Goal: Task Accomplishment & Management: Complete application form

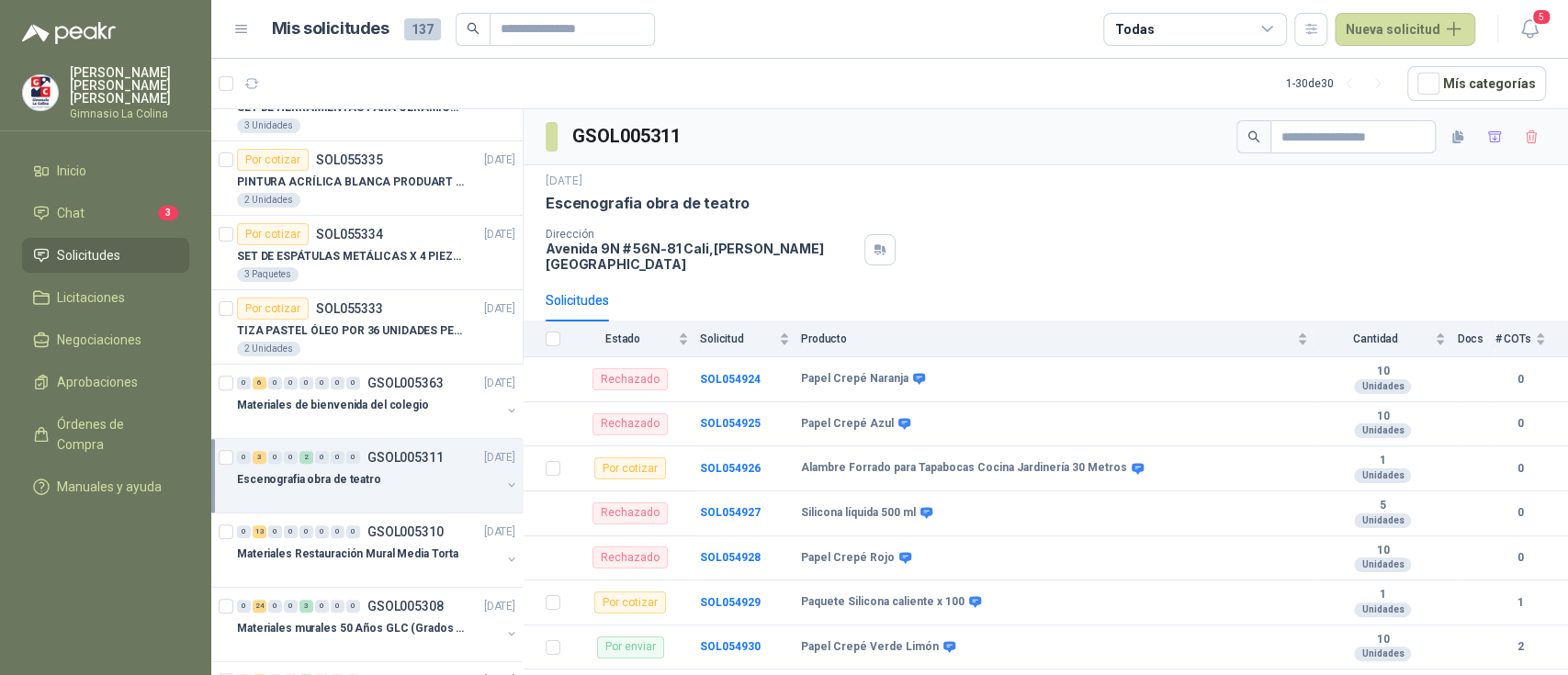
scroll to position [857, 0]
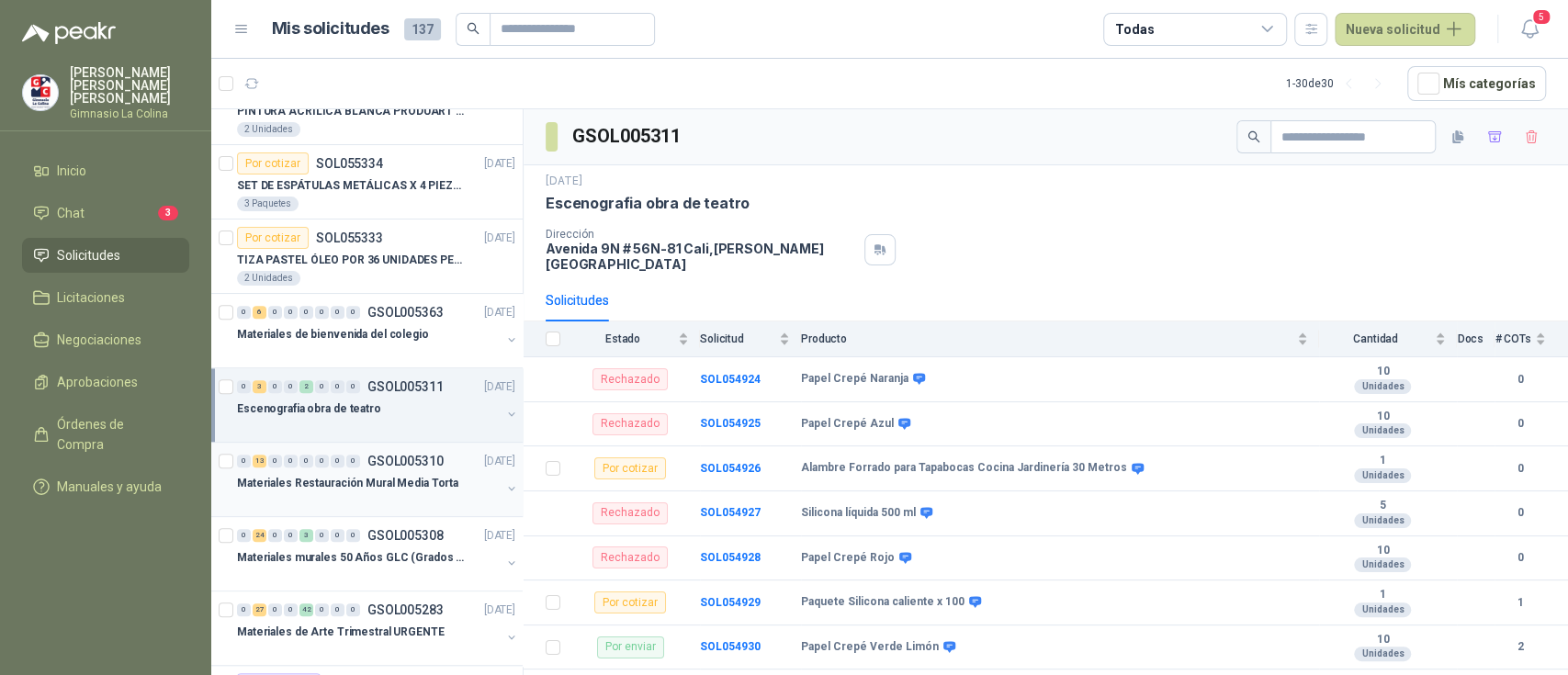
click at [443, 490] on div "Materiales Restauración Mural Media Torta" at bounding box center [369, 482] width 263 height 22
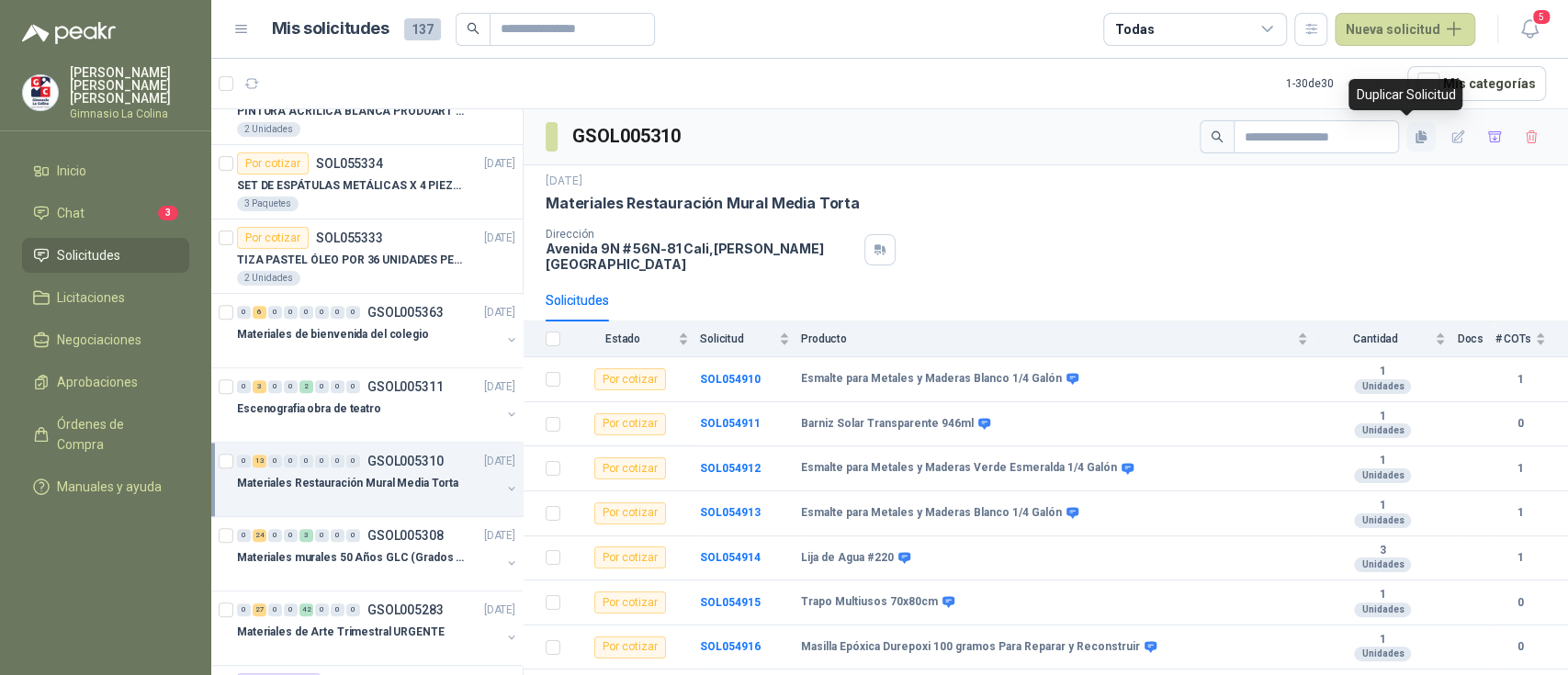
click at [1418, 135] on icon "button" at bounding box center [1422, 136] width 9 height 10
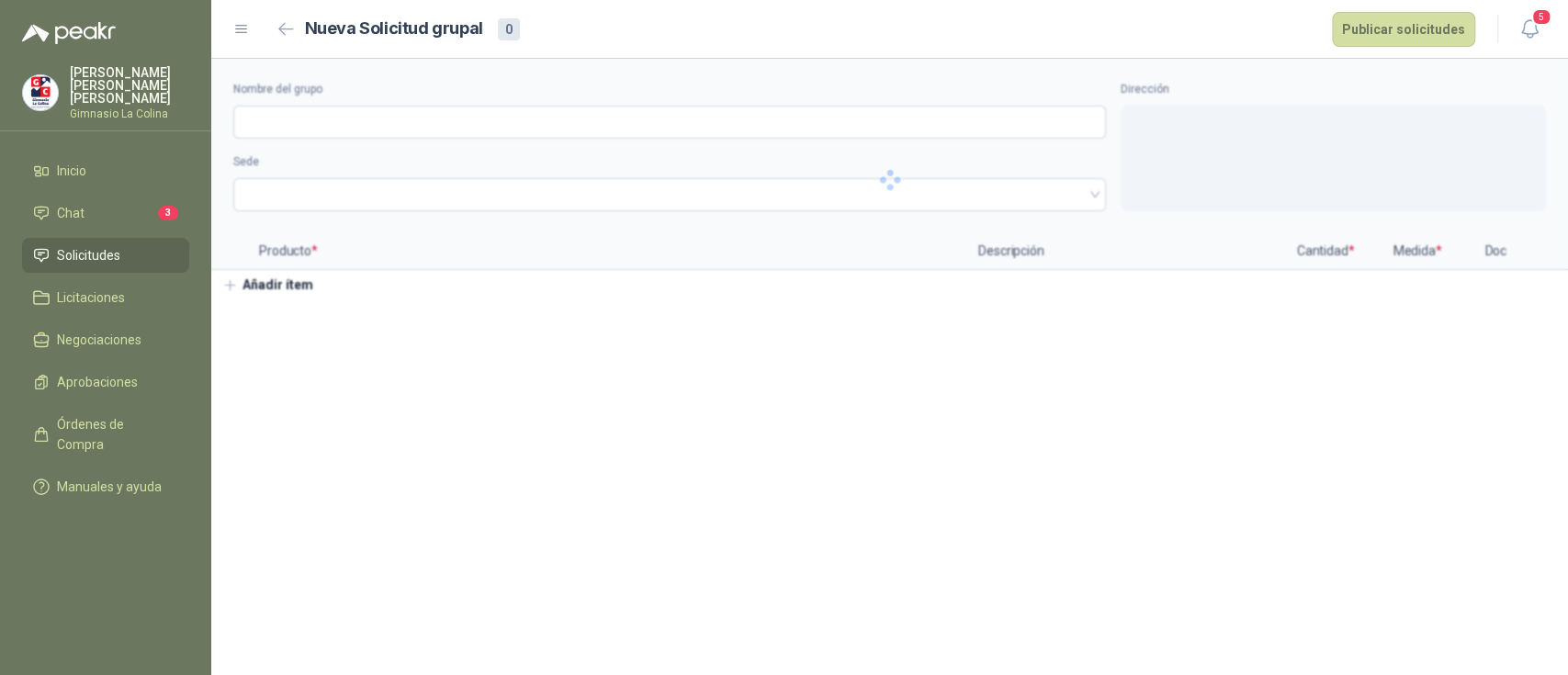
type input "**********"
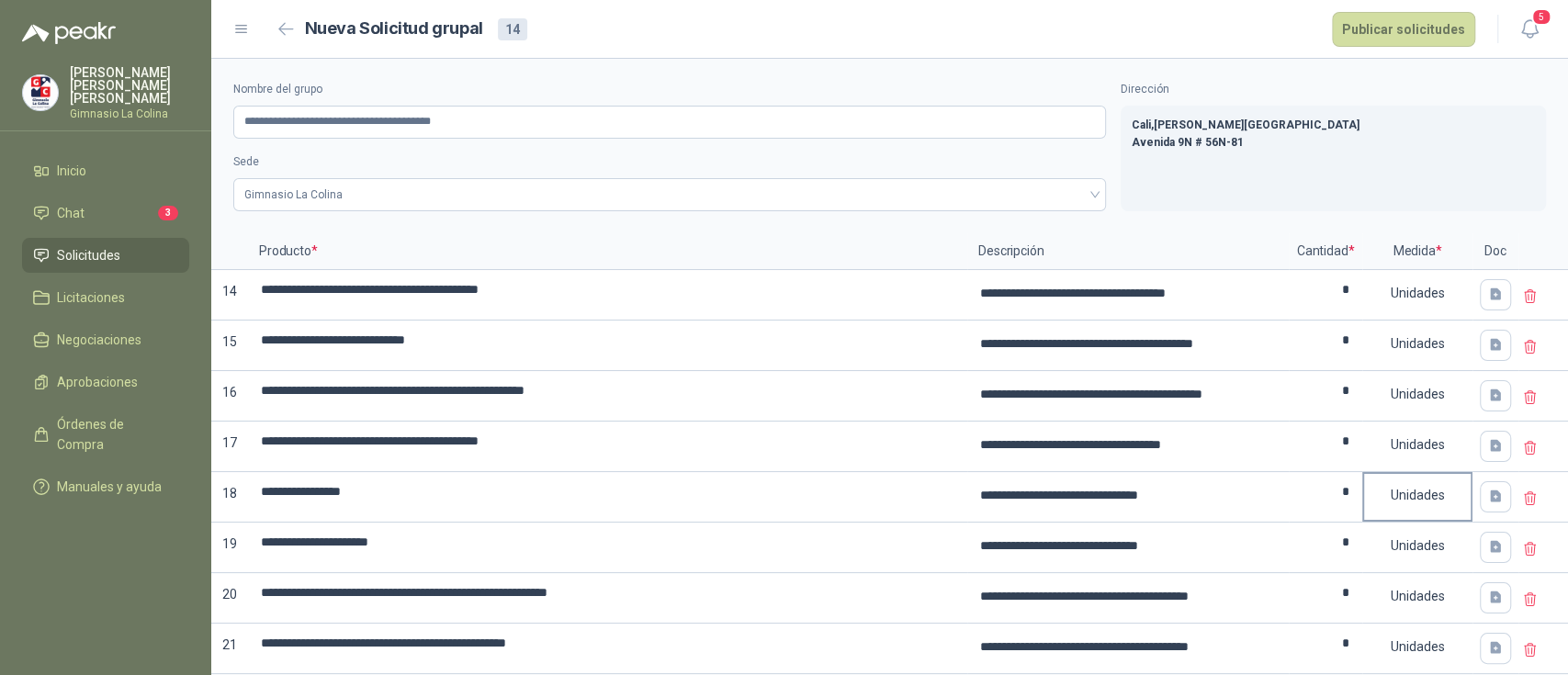
scroll to position [328, 0]
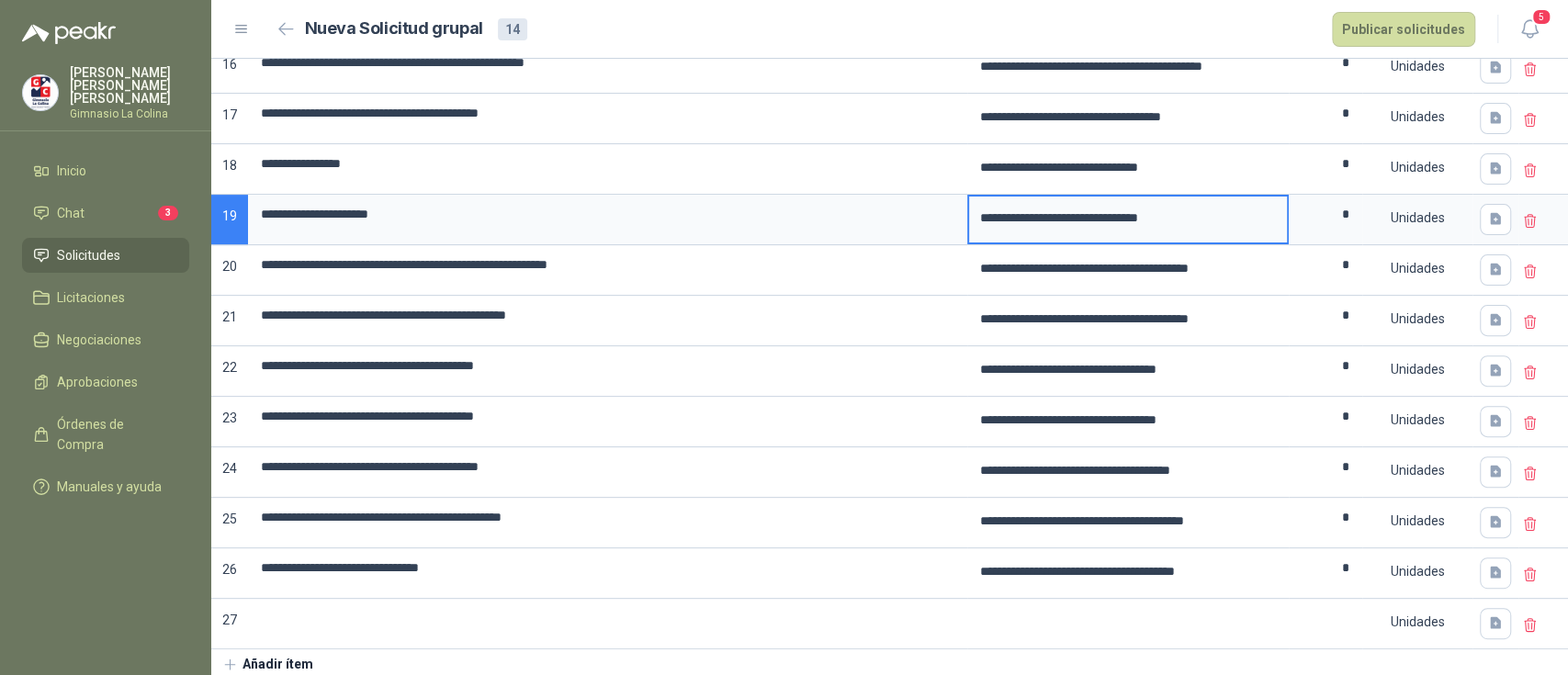
click at [1146, 204] on textarea "**********" at bounding box center [1127, 218] width 318 height 43
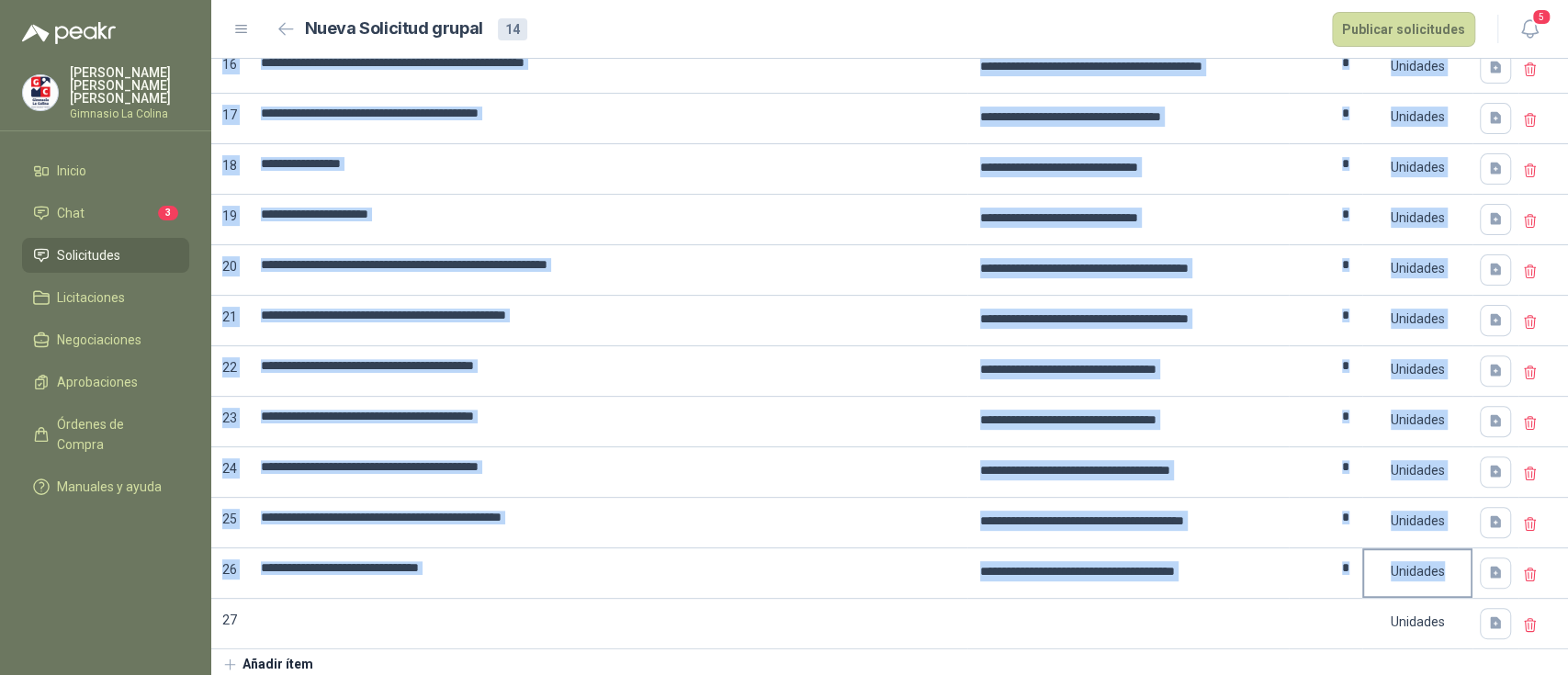
drag, startPoint x: 226, startPoint y: 287, endPoint x: 1432, endPoint y: 562, distance: 1237.0
click at [1432, 562] on div "**********" at bounding box center [889, 277] width 1357 height 744
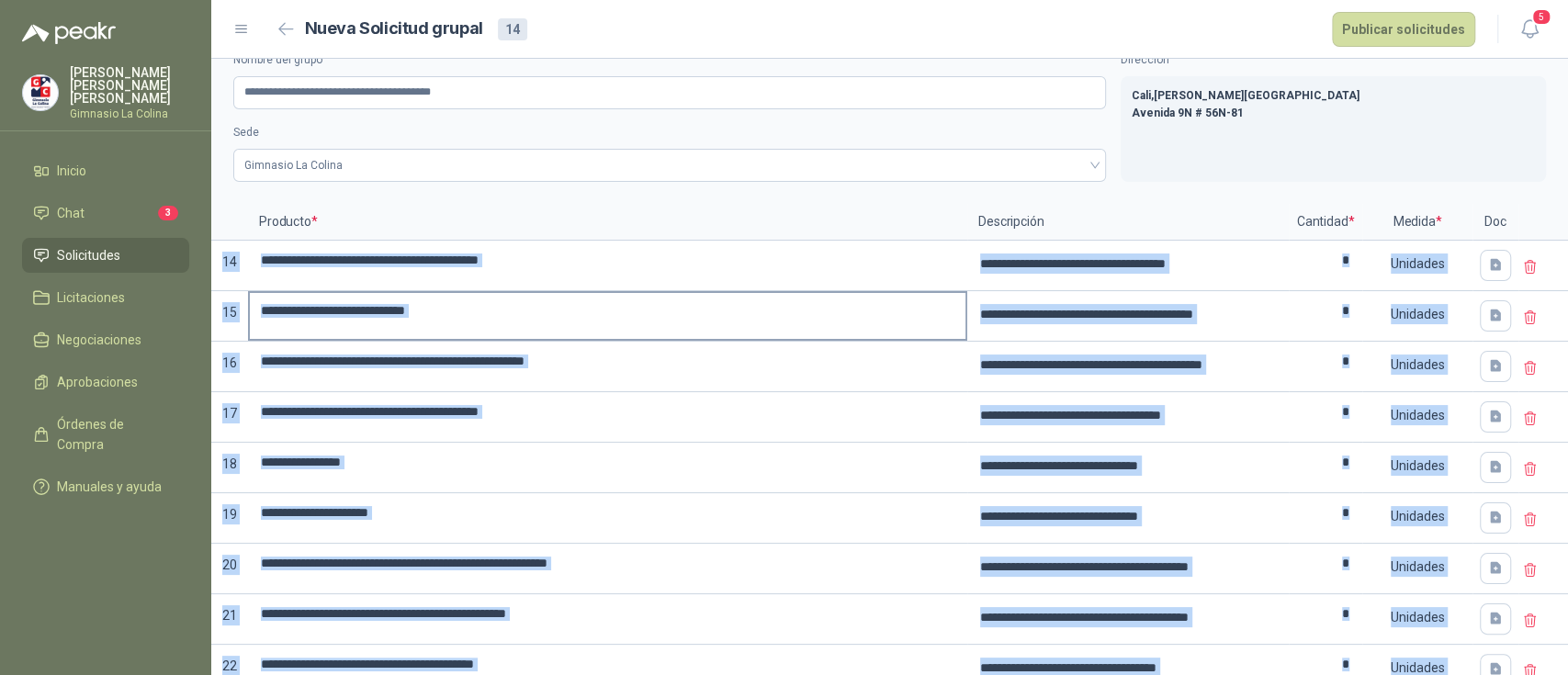
scroll to position [0, 0]
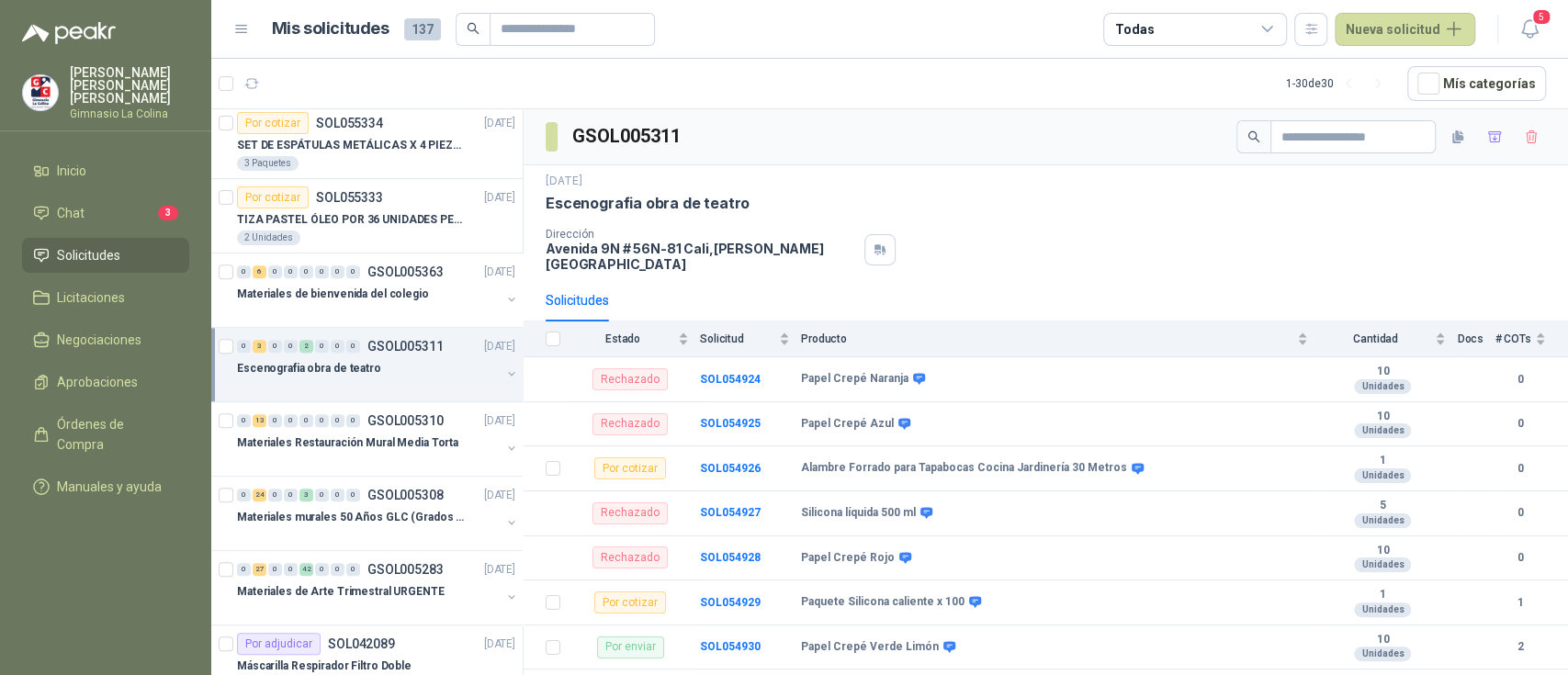
scroll to position [910, 0]
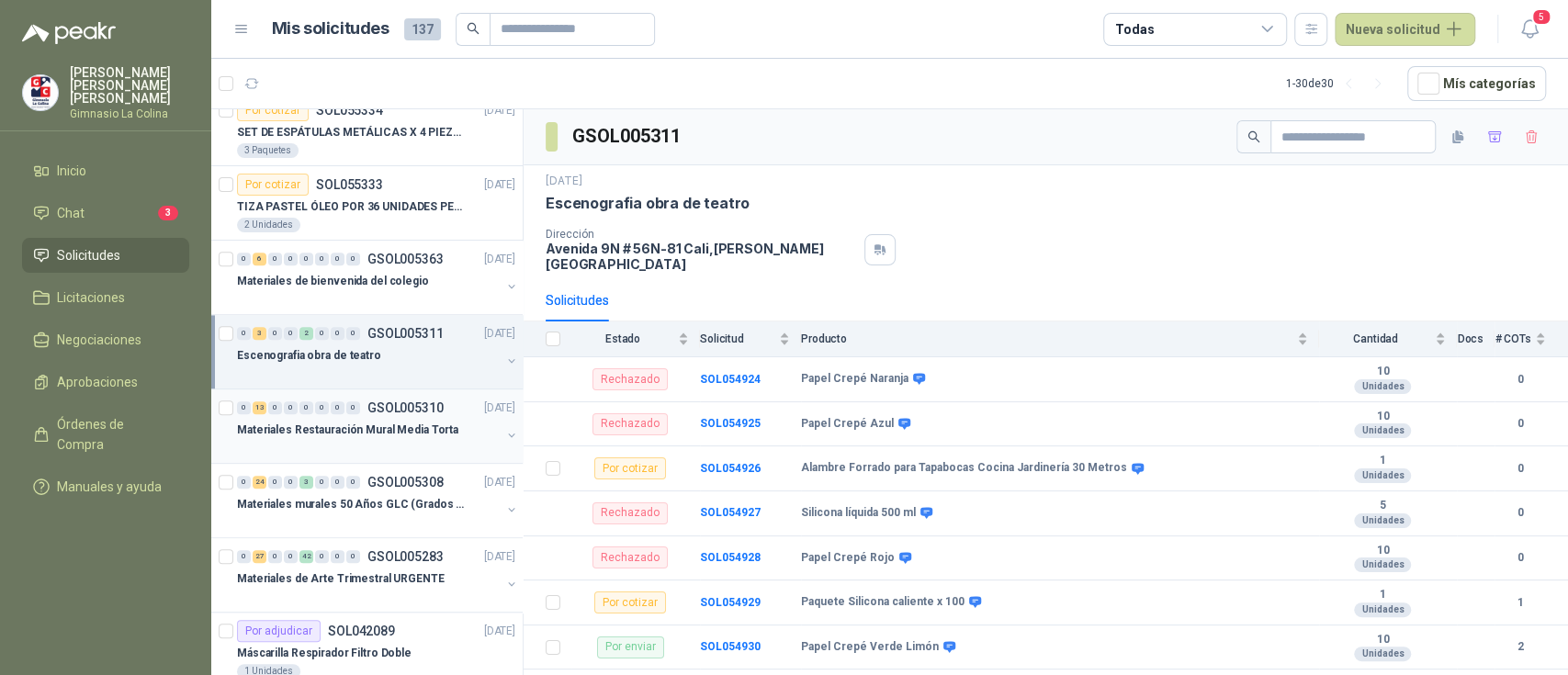
click at [505, 434] on button "button" at bounding box center [511, 435] width 15 height 15
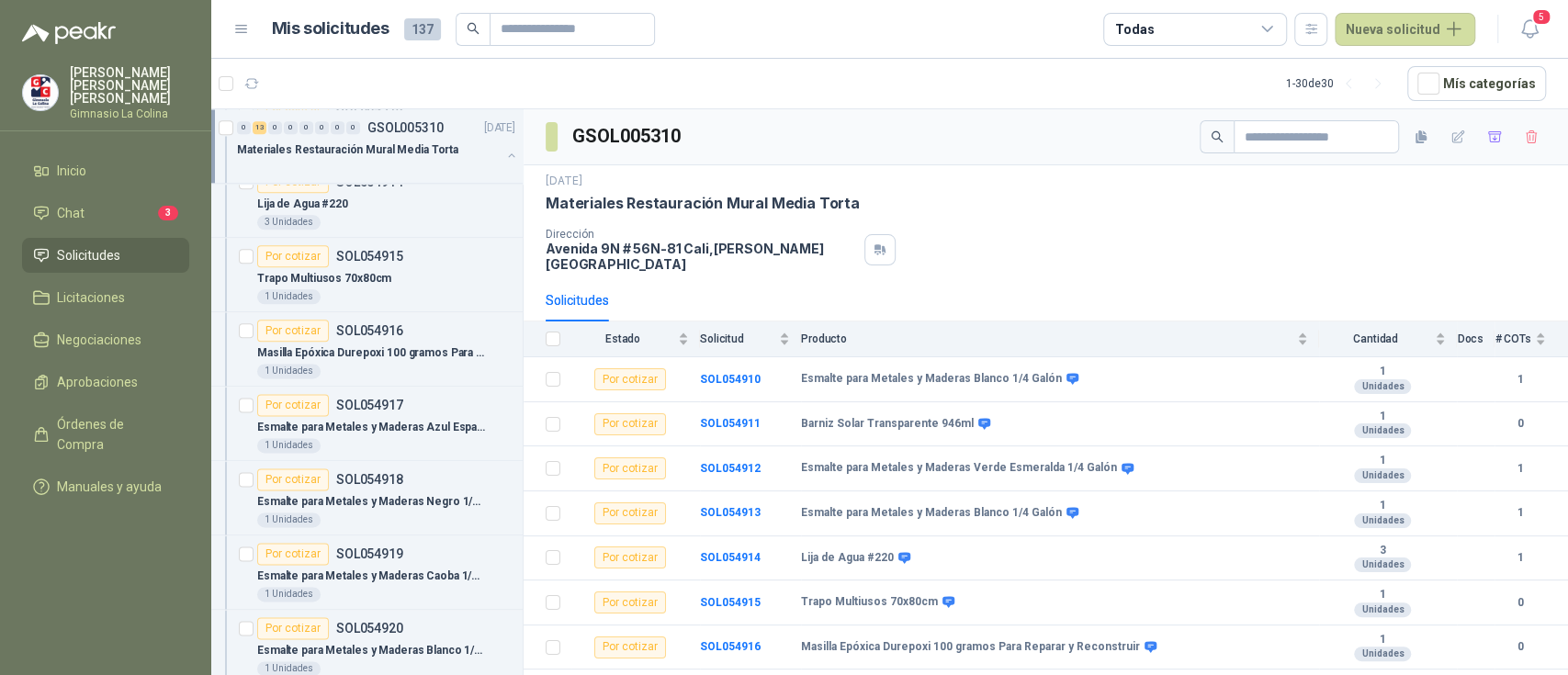
scroll to position [1558, 0]
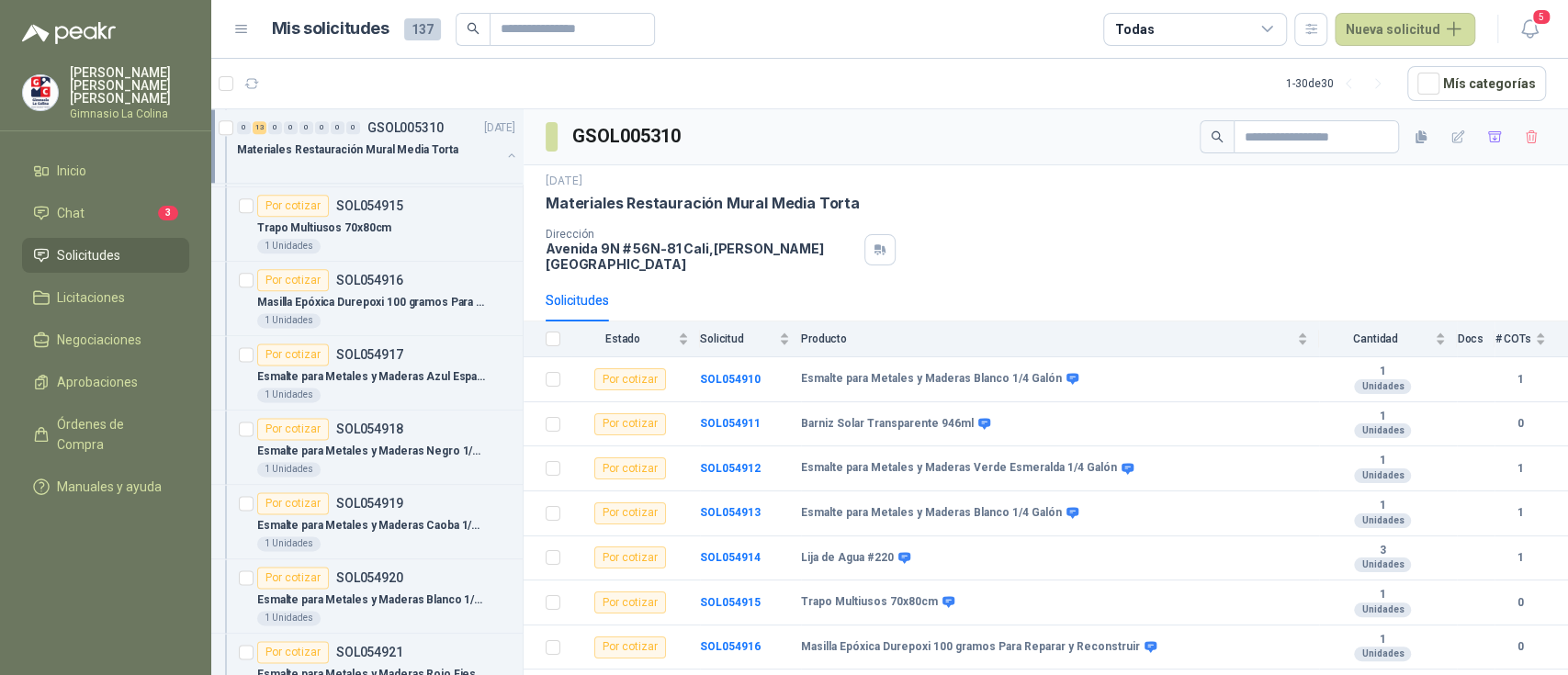
click at [1235, 194] on div "Materiales Restauración Mural Media Torta" at bounding box center [1045, 203] width 1000 height 19
click at [1523, 135] on icon "button" at bounding box center [1531, 138] width 15 height 15
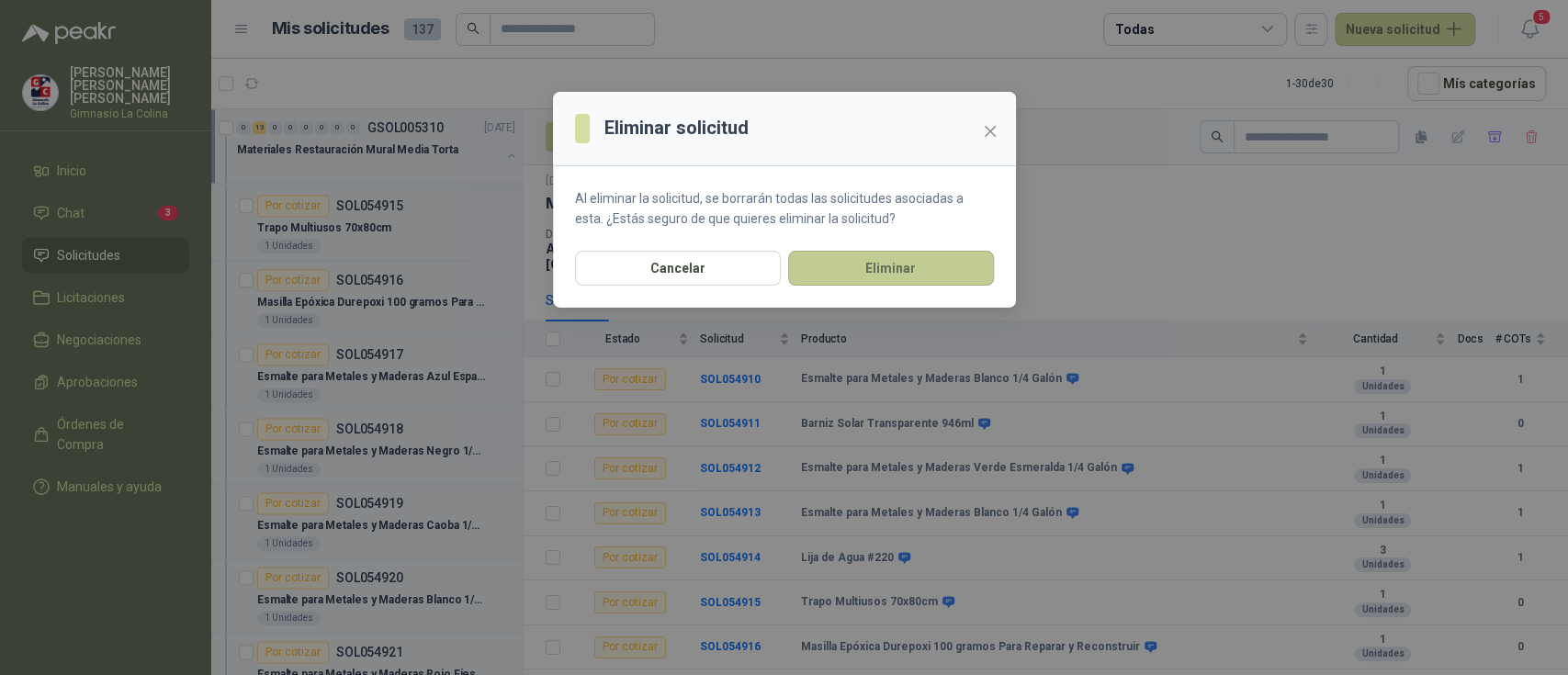
click at [891, 271] on button "Eliminar" at bounding box center [891, 268] width 205 height 35
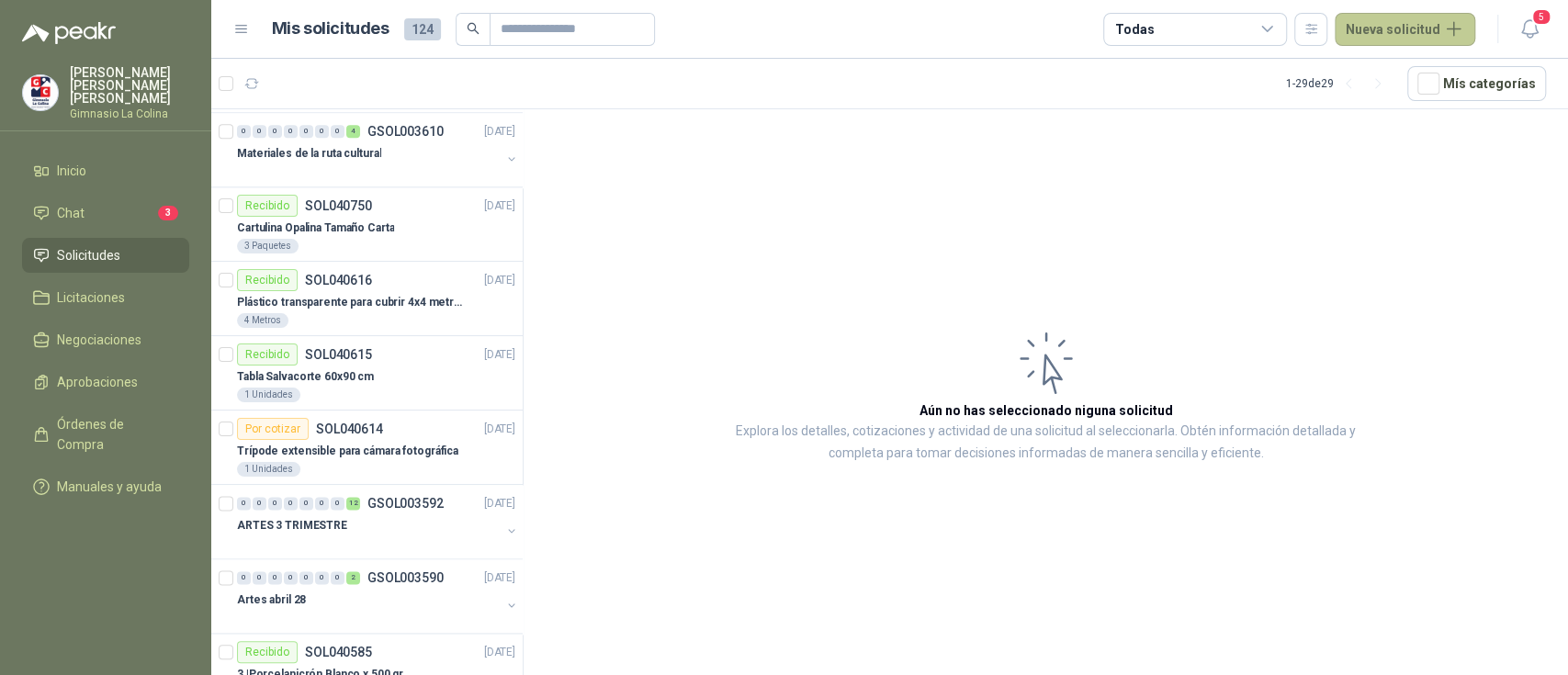
click at [1402, 30] on button "Nueva solicitud" at bounding box center [1404, 29] width 140 height 33
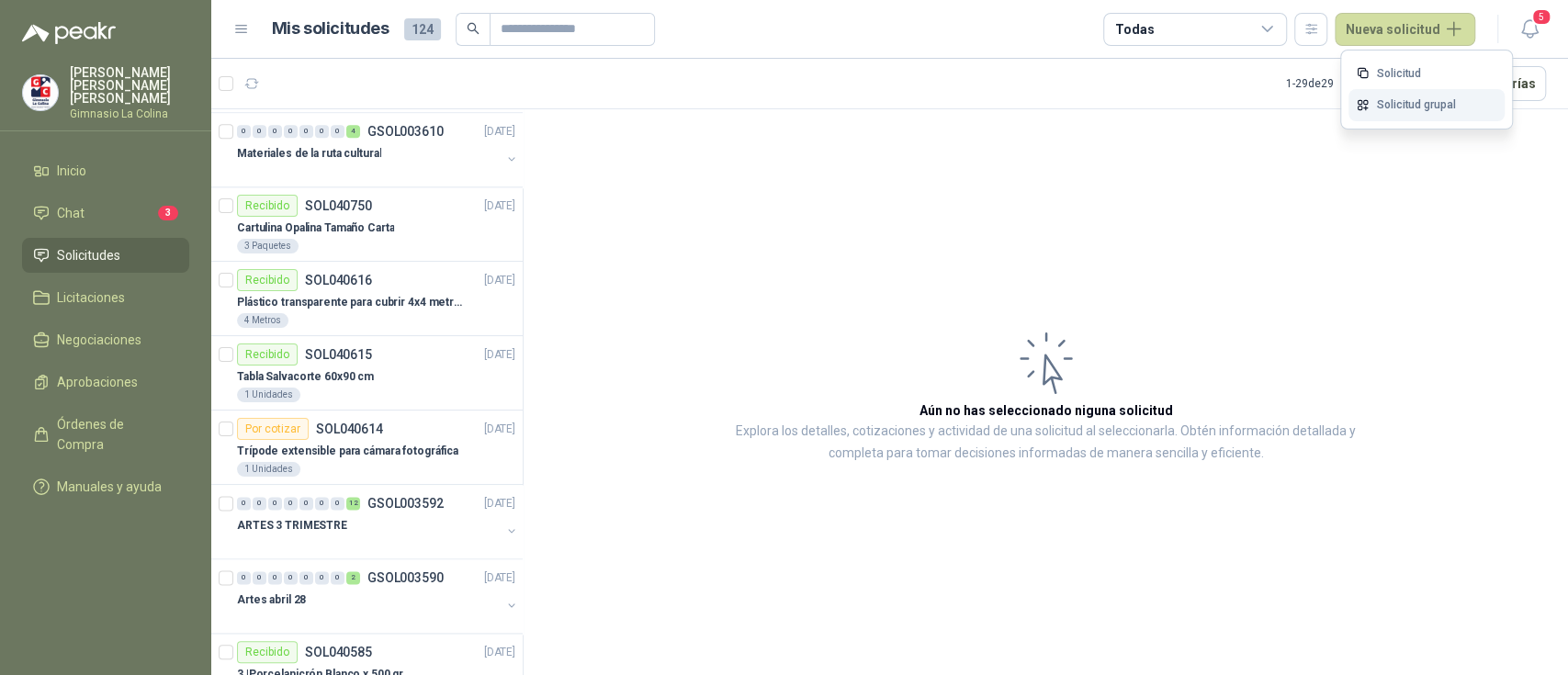
click at [1416, 109] on link "Solicitud grupal" at bounding box center [1426, 105] width 156 height 32
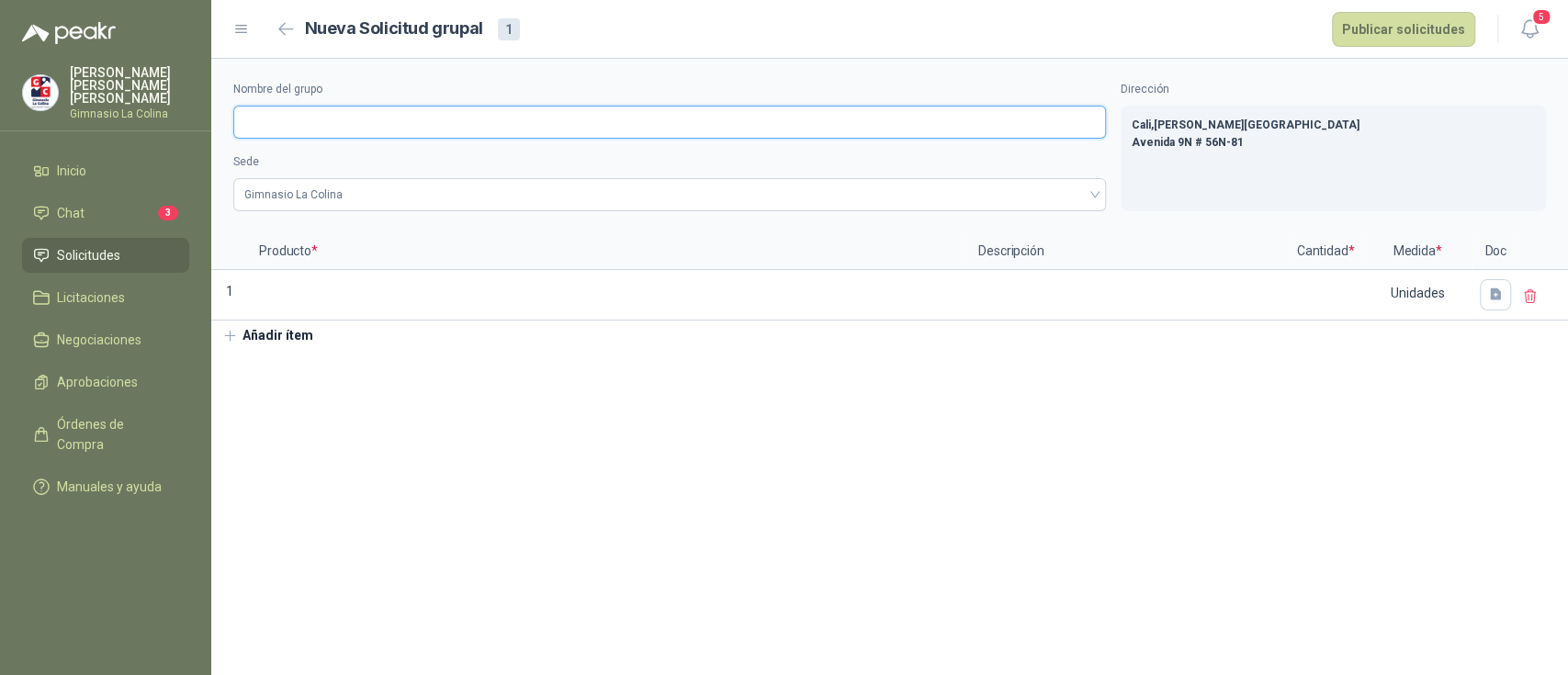
click at [377, 121] on input "Nombre del grupo" at bounding box center [669, 122] width 873 height 33
click at [375, 115] on input "**********" at bounding box center [669, 122] width 873 height 33
drag, startPoint x: 297, startPoint y: 119, endPoint x: 201, endPoint y: 115, distance: 96.1
click at [201, 115] on div "**********" at bounding box center [784, 337] width 1568 height 675
click at [458, 118] on input "**********" at bounding box center [669, 122] width 873 height 33
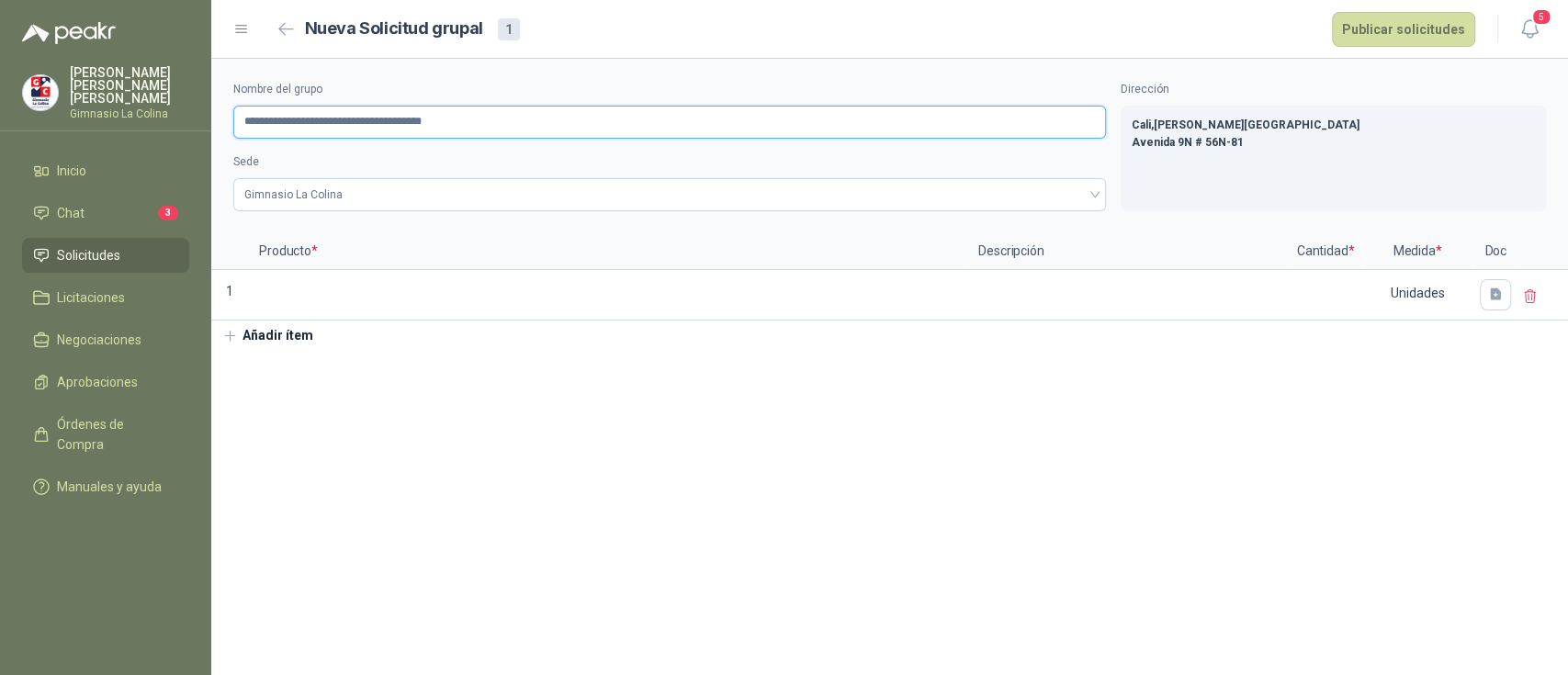
drag, startPoint x: 422, startPoint y: 121, endPoint x: 480, endPoint y: 118, distance: 58.1
click at [480, 118] on input "**********" at bounding box center [669, 122] width 873 height 33
click at [446, 121] on input "**********" at bounding box center [669, 122] width 873 height 33
type input "**********"
click at [228, 340] on icon "button" at bounding box center [230, 336] width 16 height 16
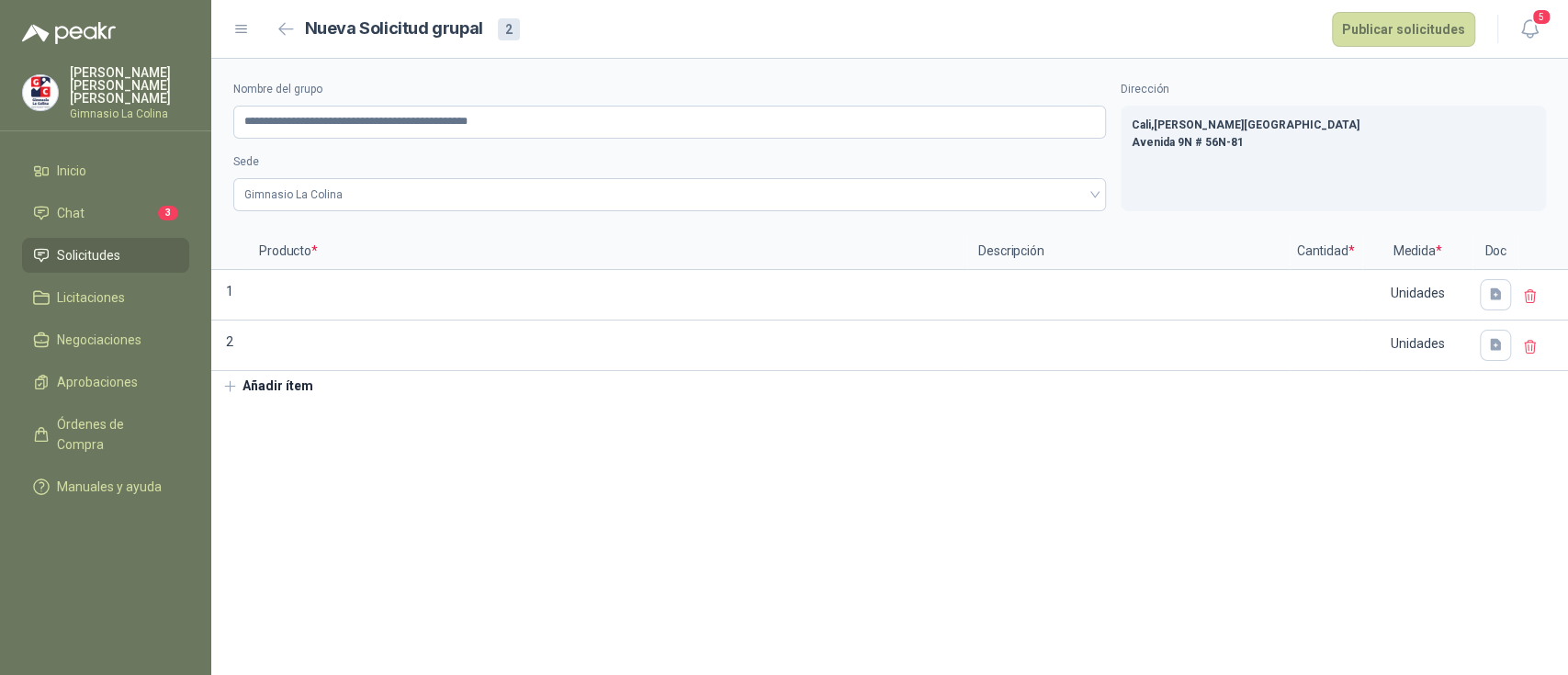
click at [235, 385] on icon "button" at bounding box center [230, 386] width 16 height 16
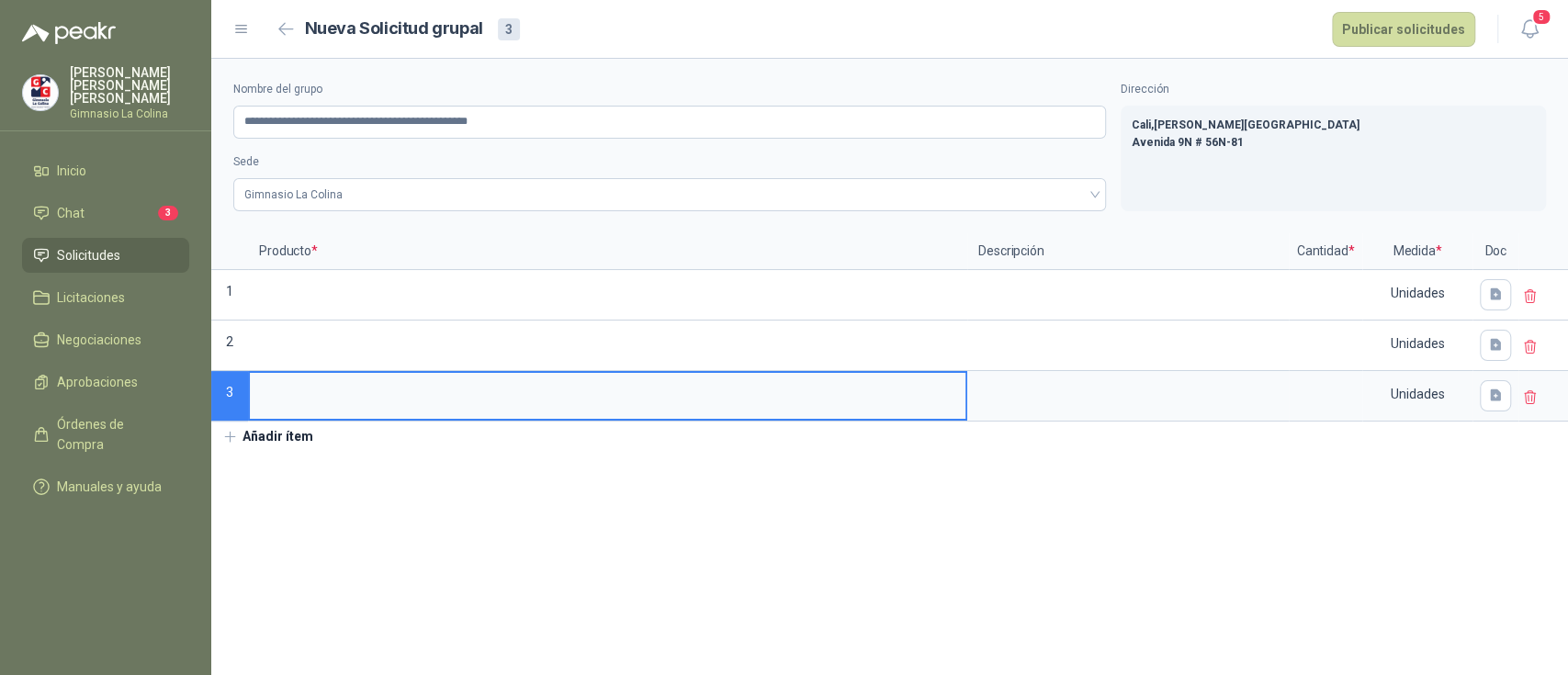
click at [235, 435] on icon "button" at bounding box center [230, 437] width 16 height 16
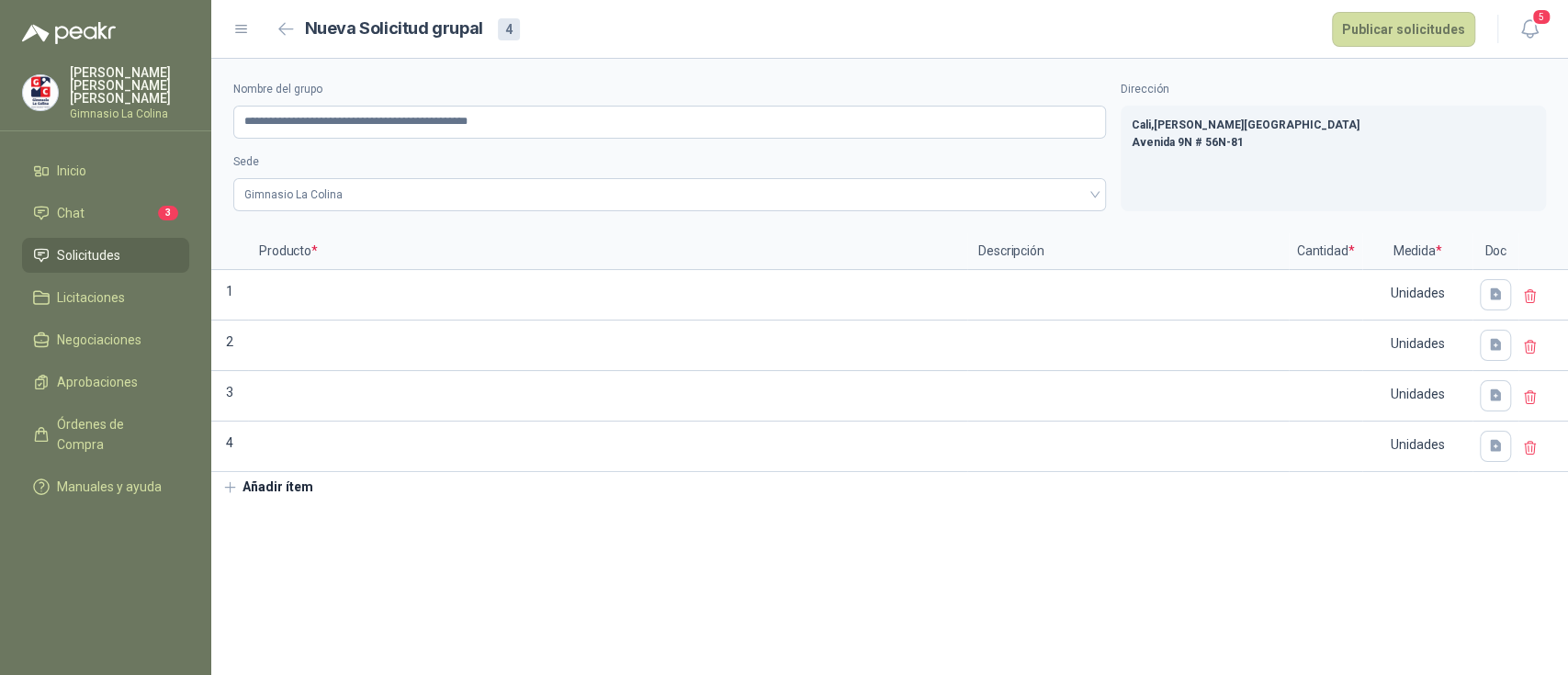
click at [234, 486] on icon "button" at bounding box center [230, 487] width 10 height 10
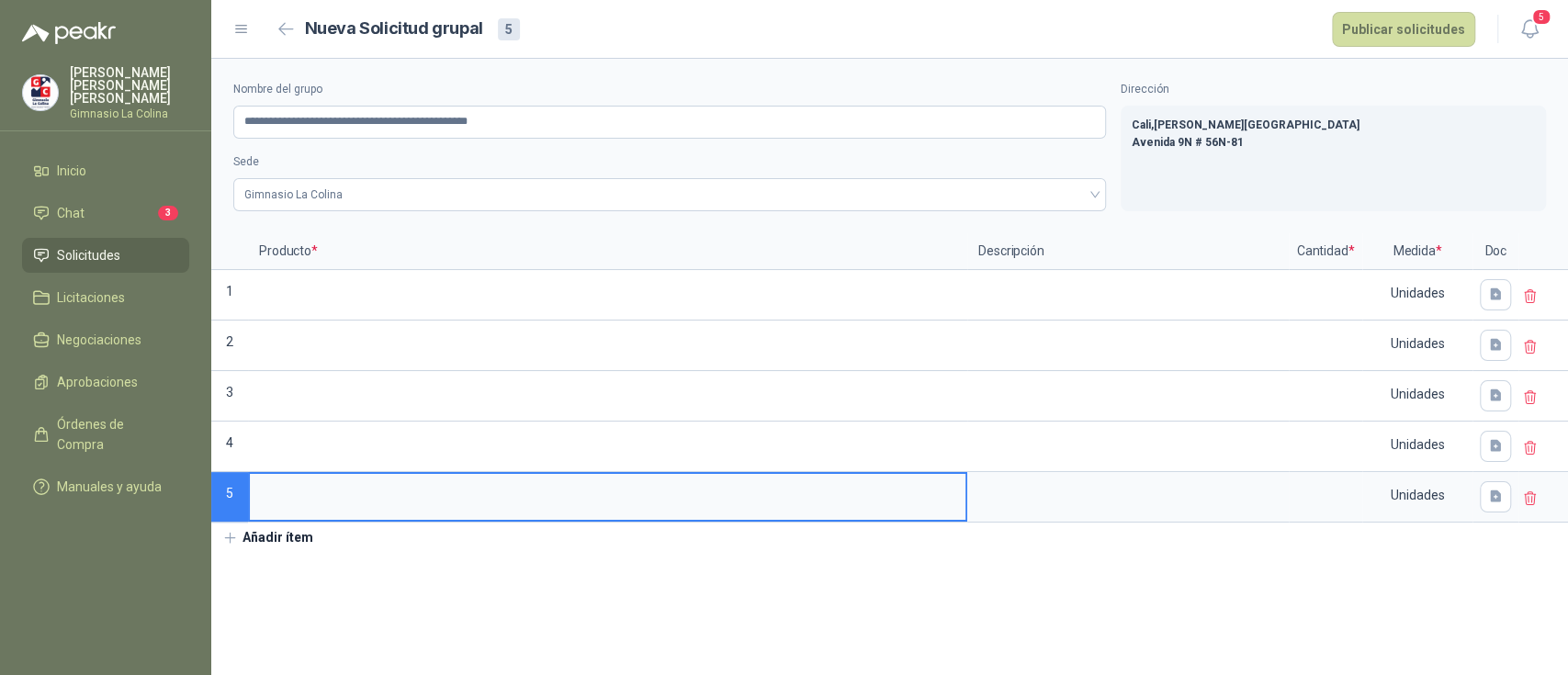
click at [235, 533] on icon "button" at bounding box center [230, 537] width 16 height 16
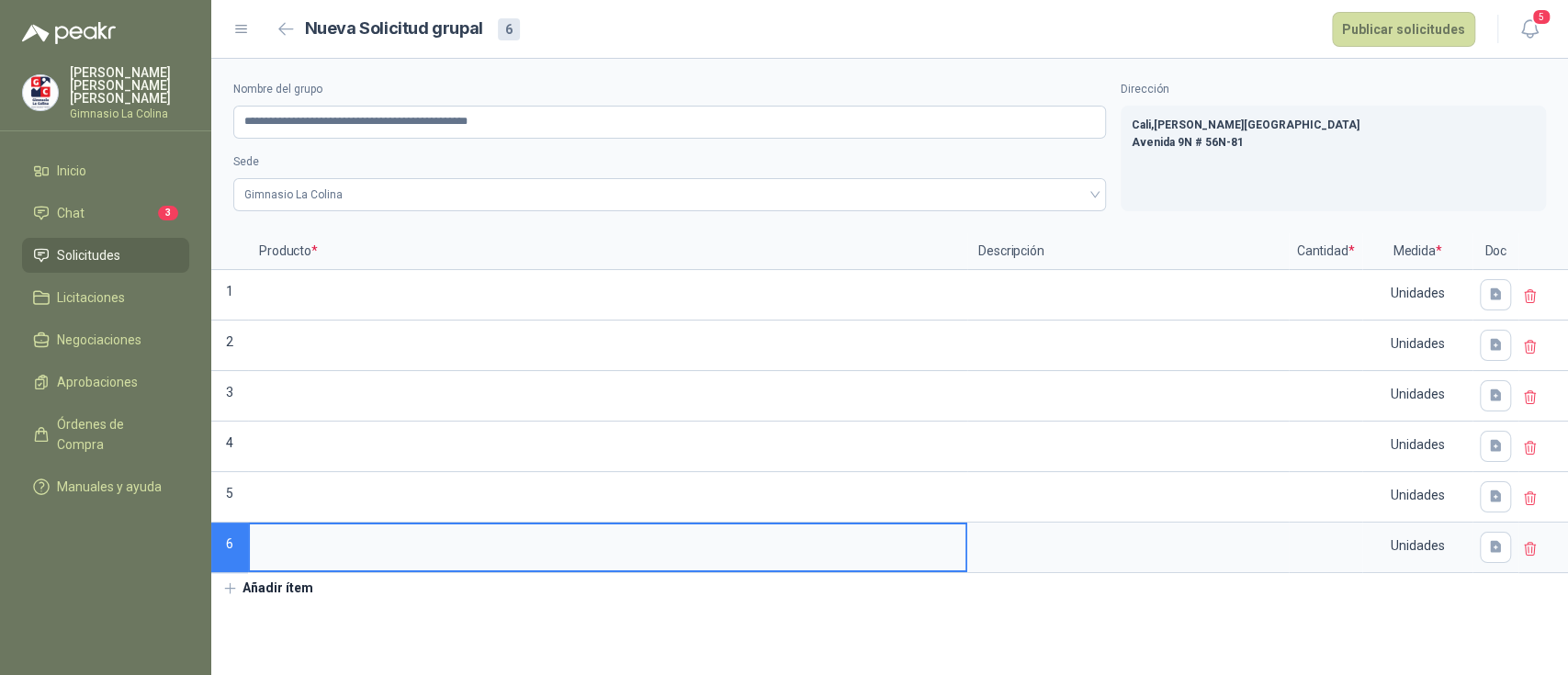
click at [228, 587] on icon "button" at bounding box center [230, 588] width 16 height 16
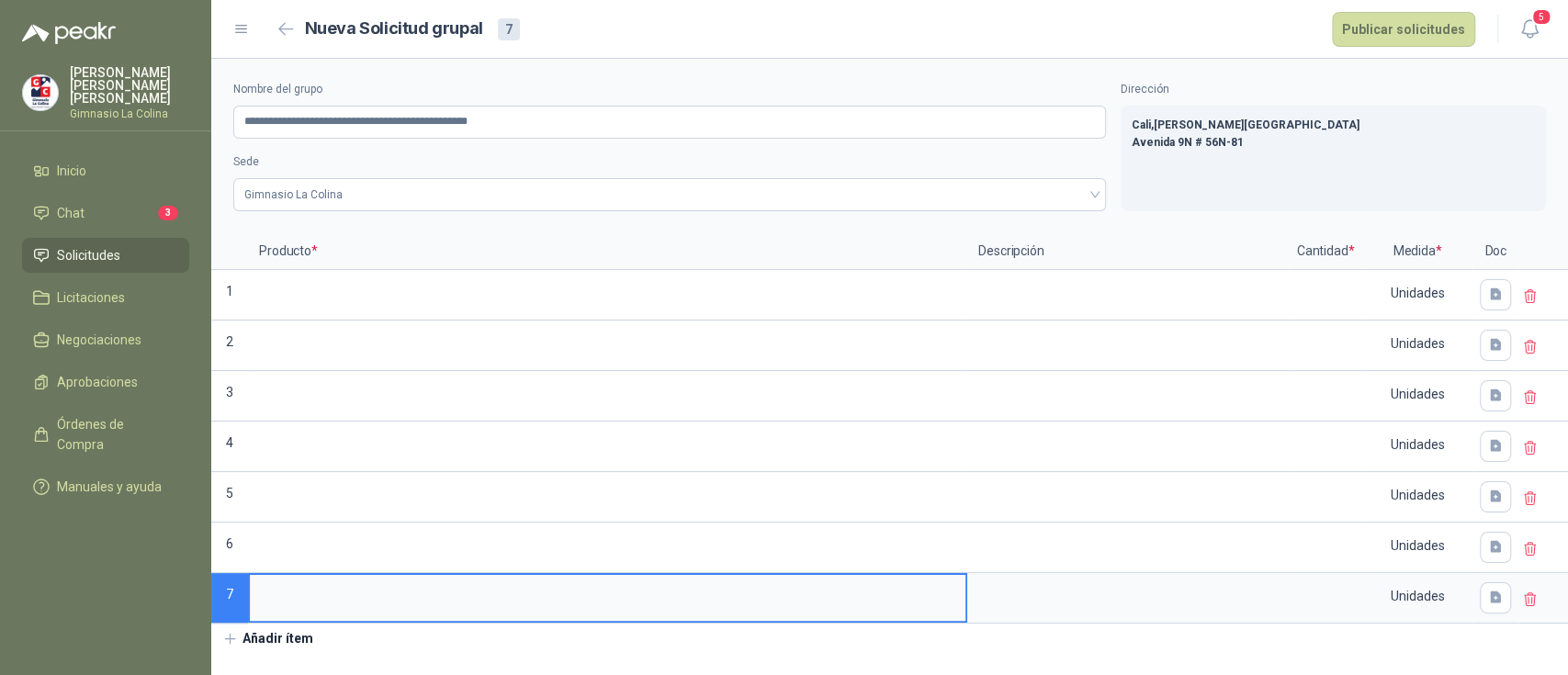
click at [231, 633] on icon "button" at bounding box center [230, 638] width 16 height 16
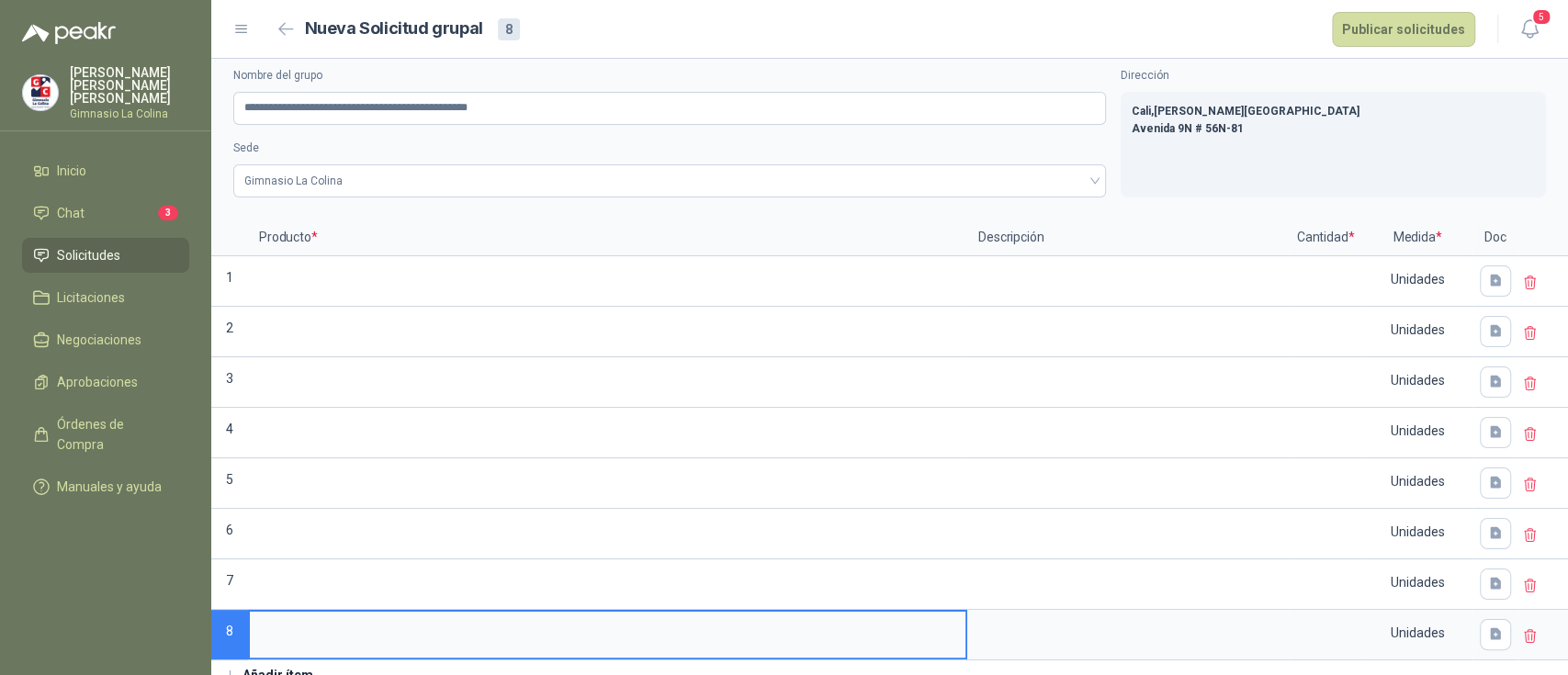
scroll to position [26, 0]
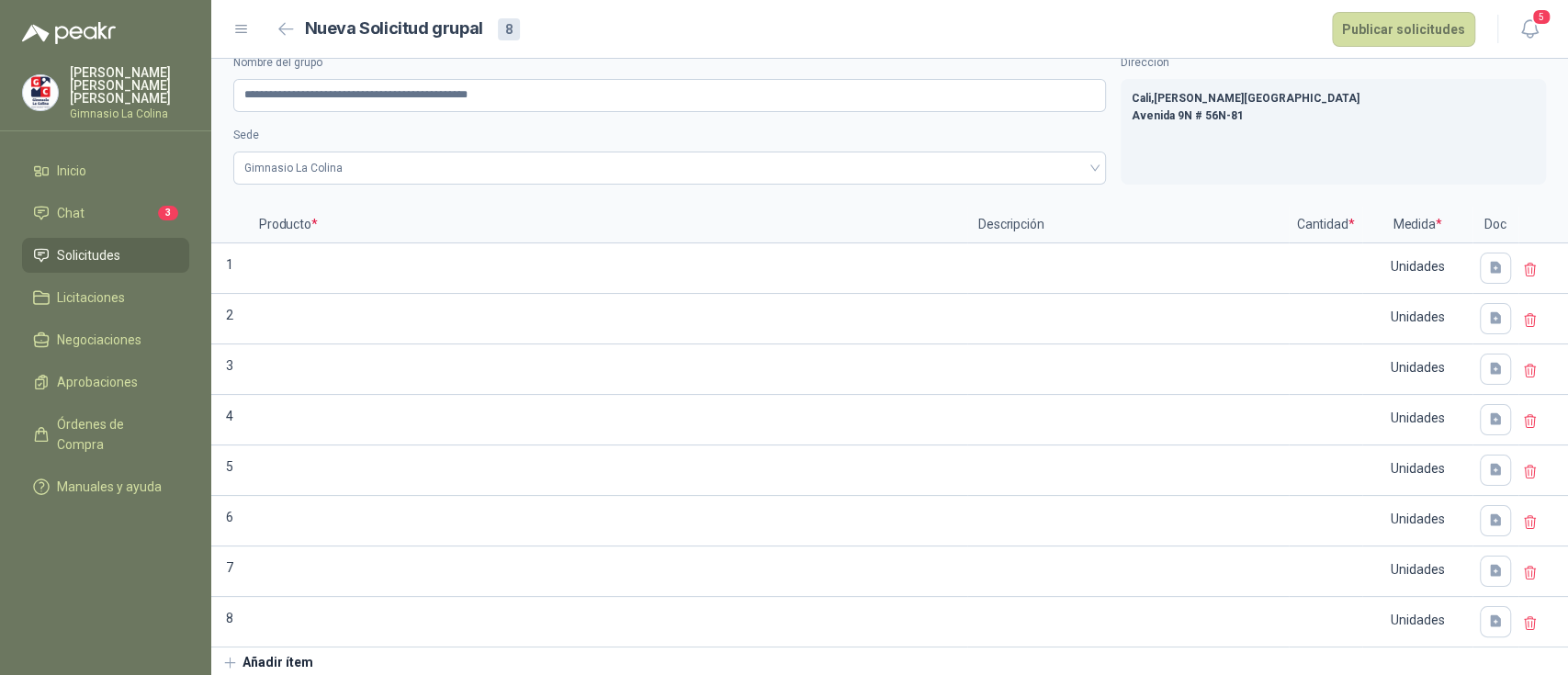
click at [228, 658] on icon "button" at bounding box center [230, 662] width 16 height 16
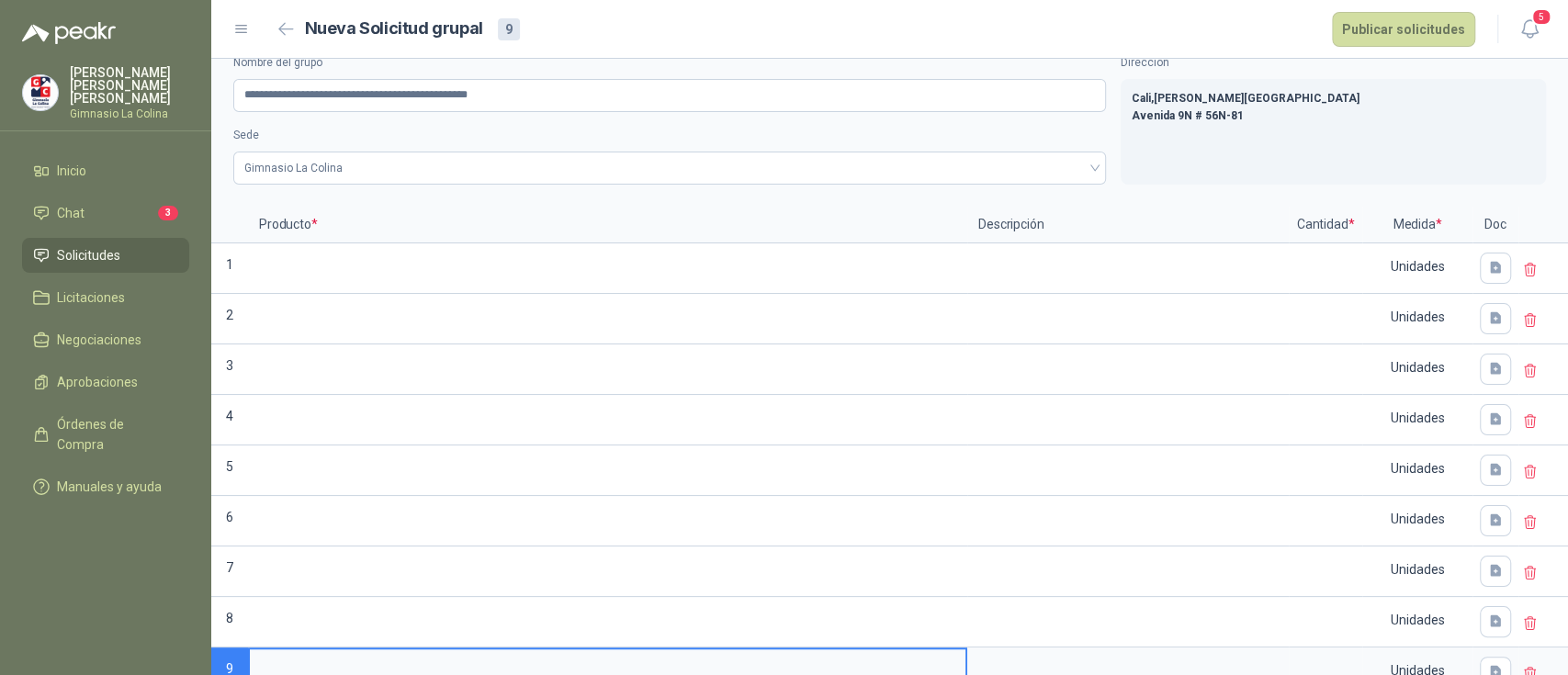
scroll to position [36, 0]
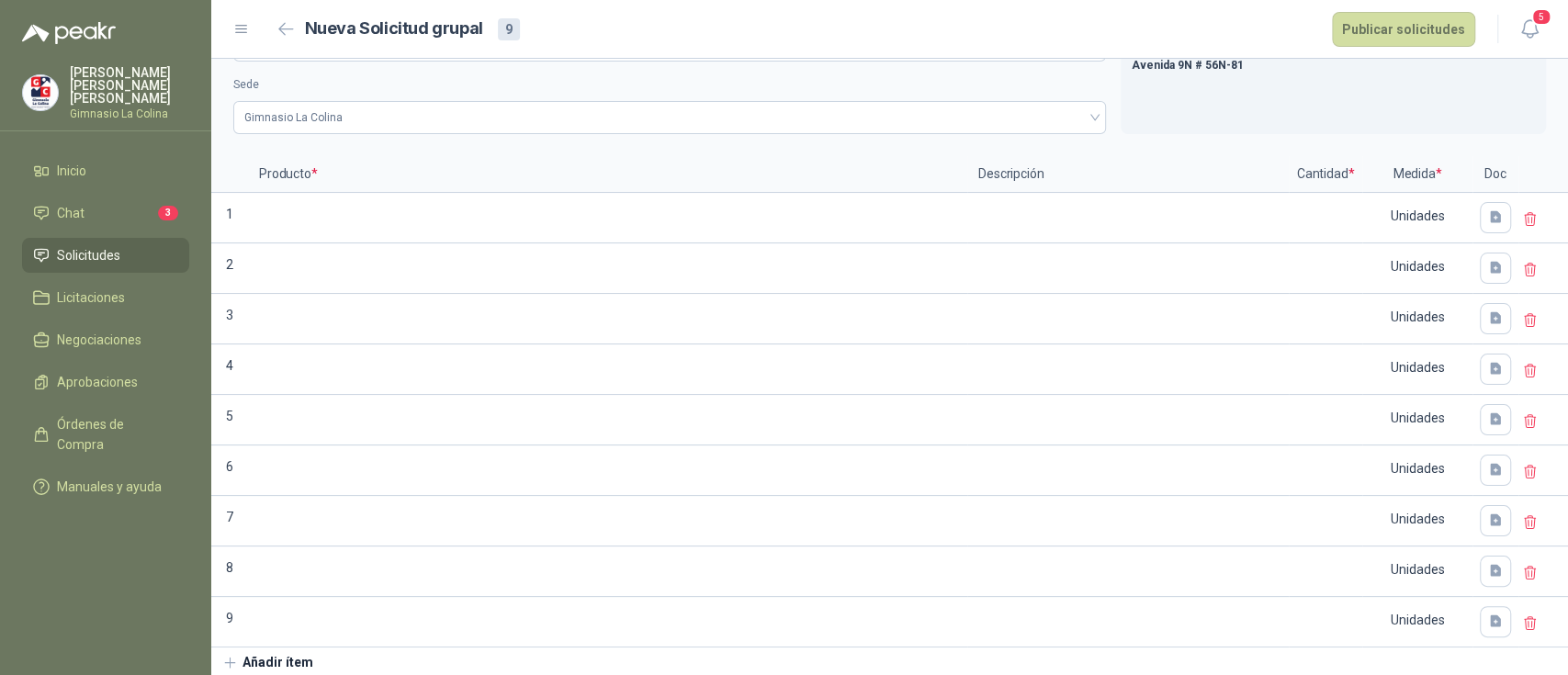
click at [227, 660] on icon "button" at bounding box center [230, 662] width 16 height 16
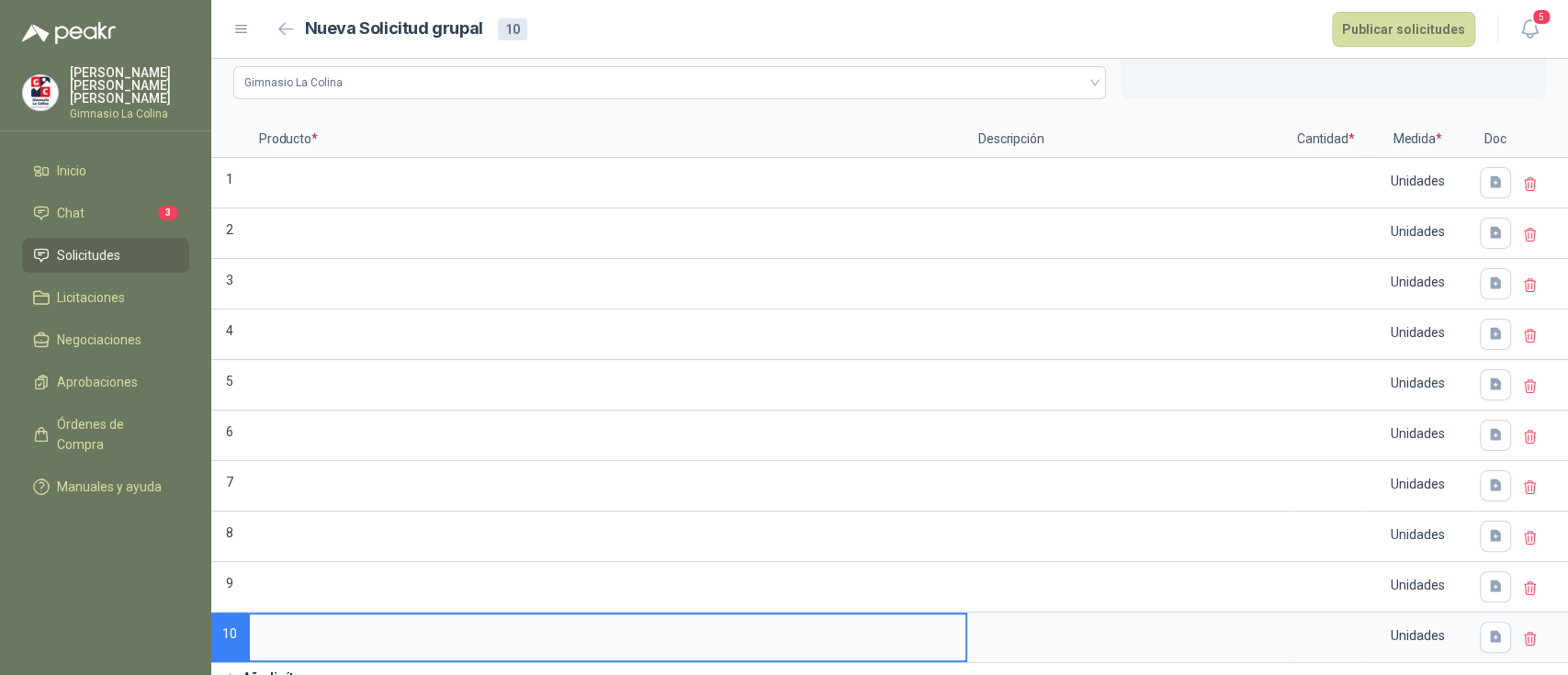
scroll to position [127, 0]
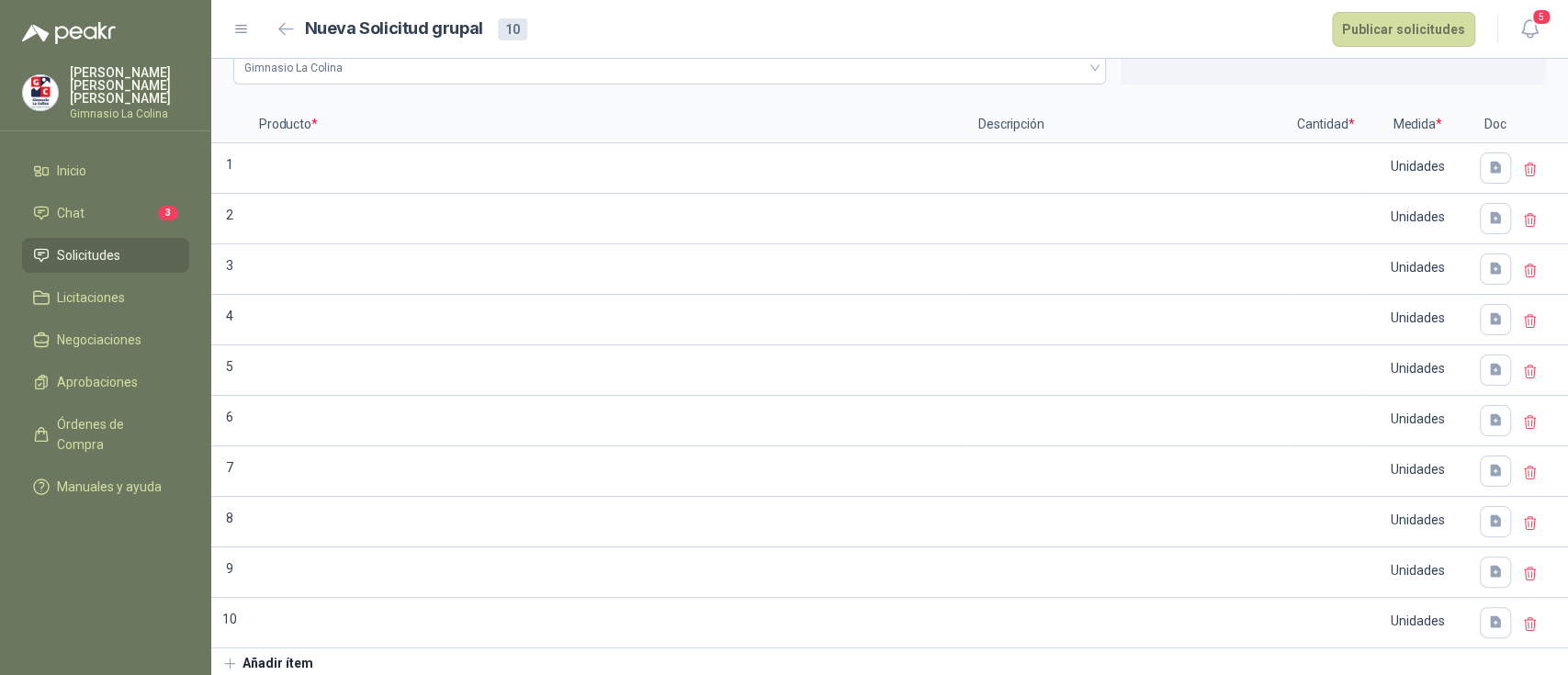
click at [230, 659] on icon "button" at bounding box center [230, 663] width 10 height 10
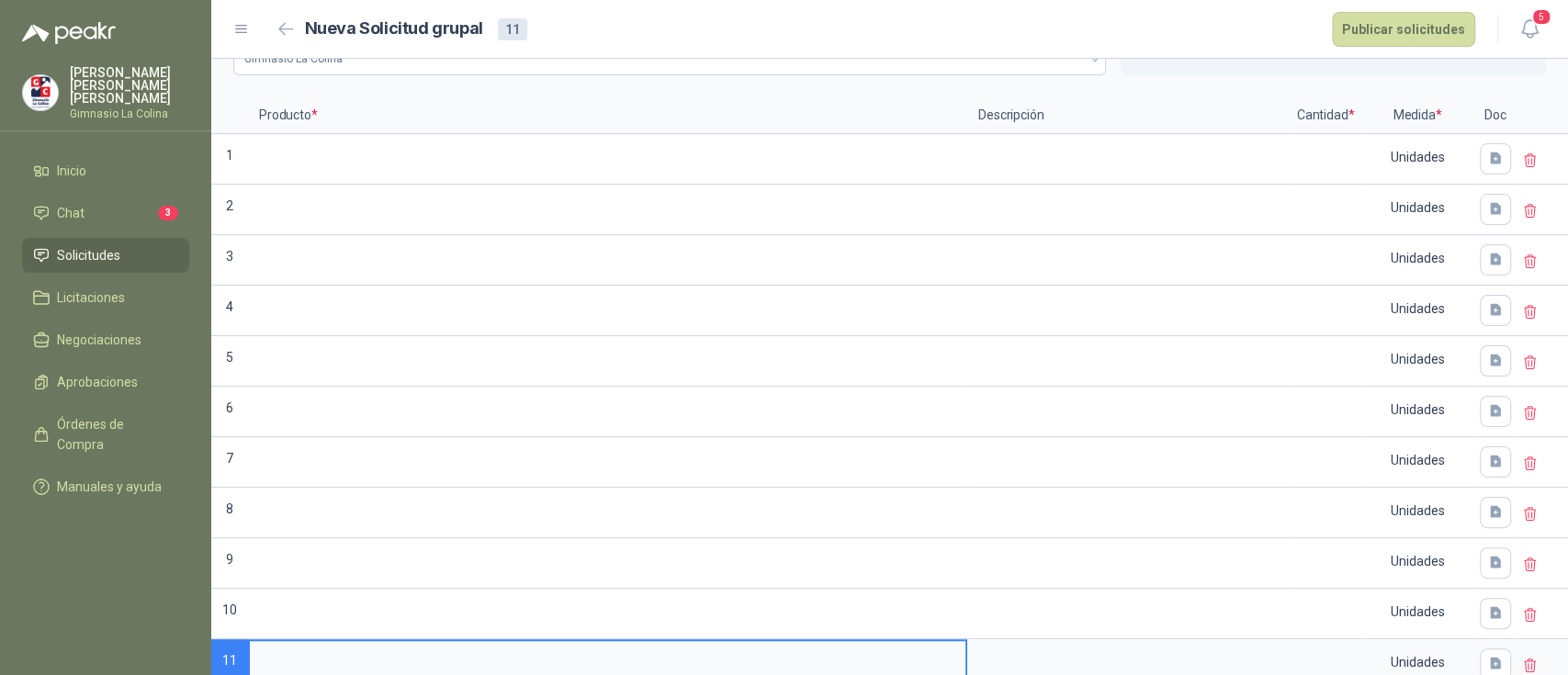
scroll to position [177, 0]
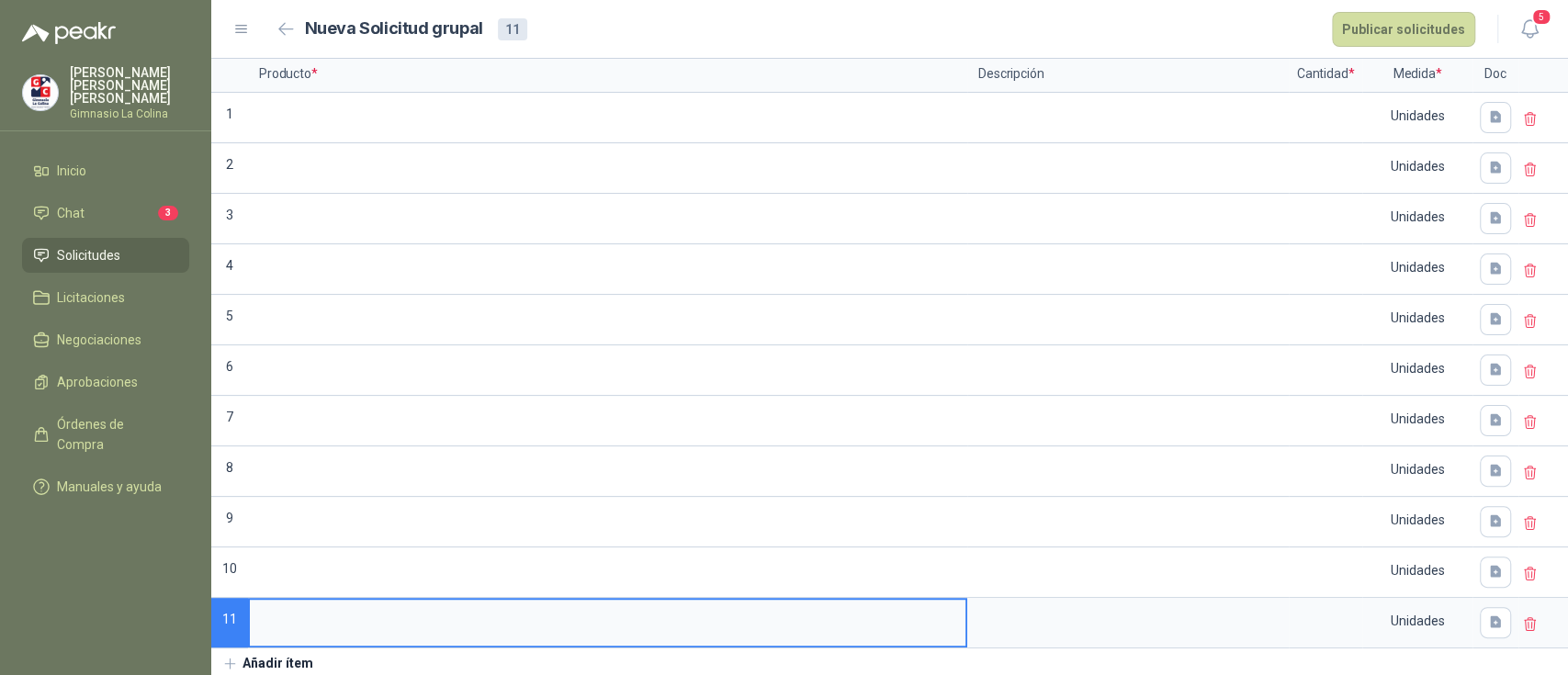
click at [229, 658] on icon "button" at bounding box center [230, 663] width 16 height 16
click at [230, 660] on icon "button" at bounding box center [230, 663] width 10 height 10
click at [229, 661] on icon "button" at bounding box center [230, 663] width 16 height 16
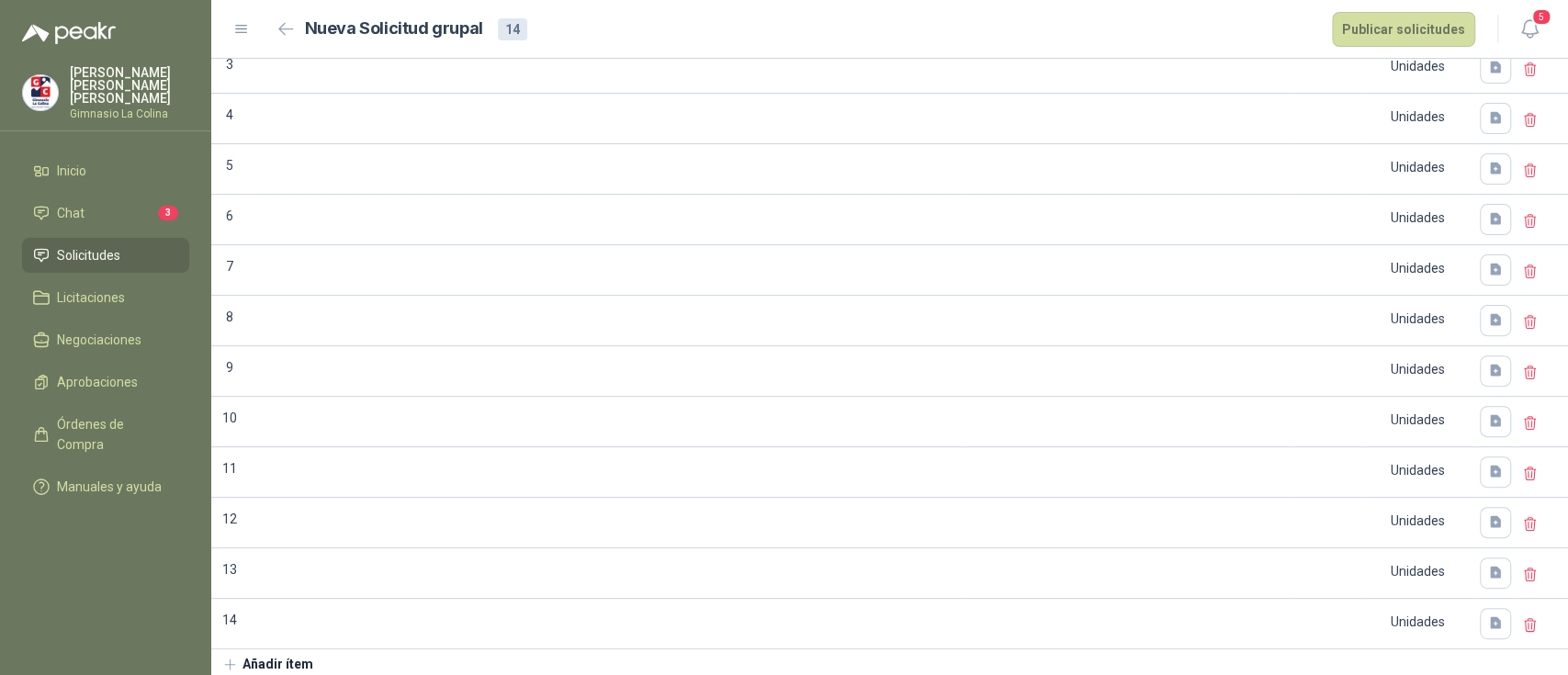
click at [228, 657] on icon "button" at bounding box center [230, 664] width 16 height 16
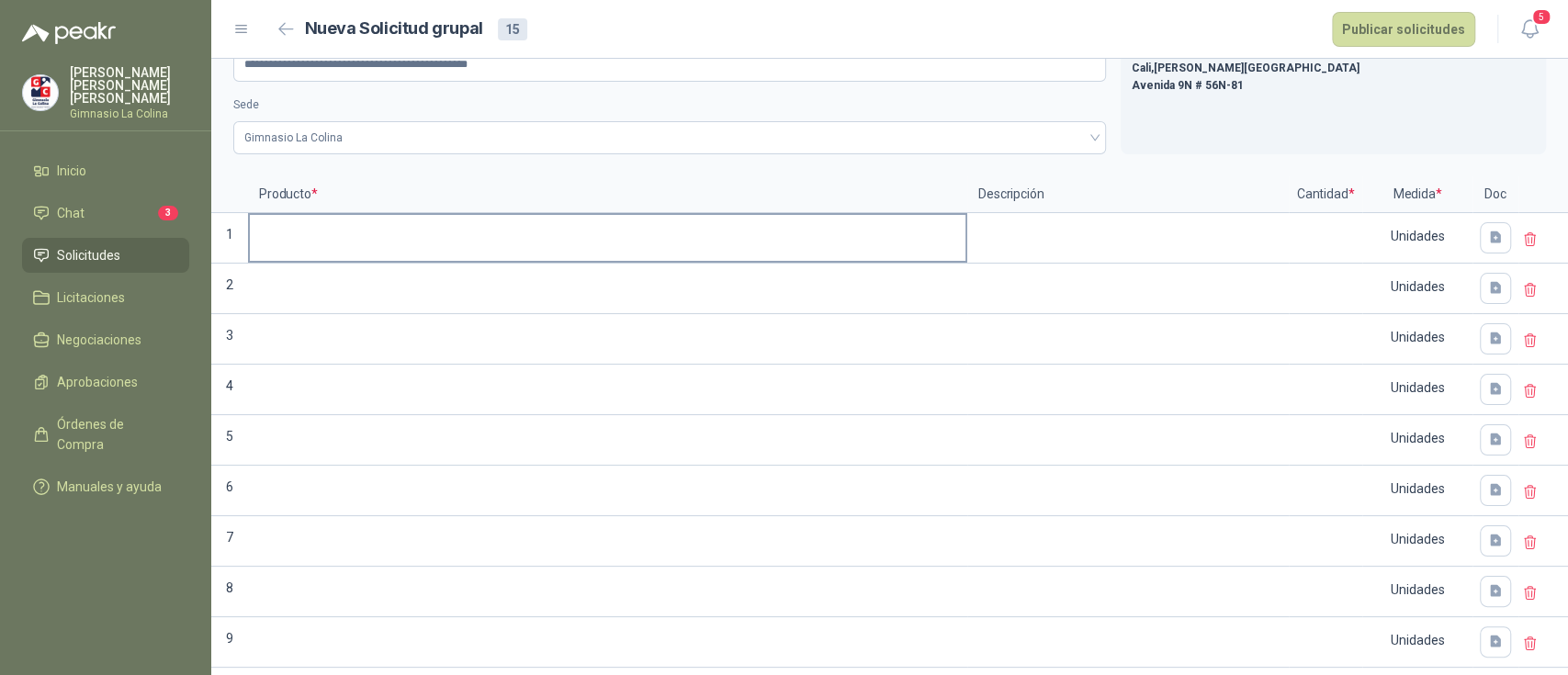
scroll to position [0, 0]
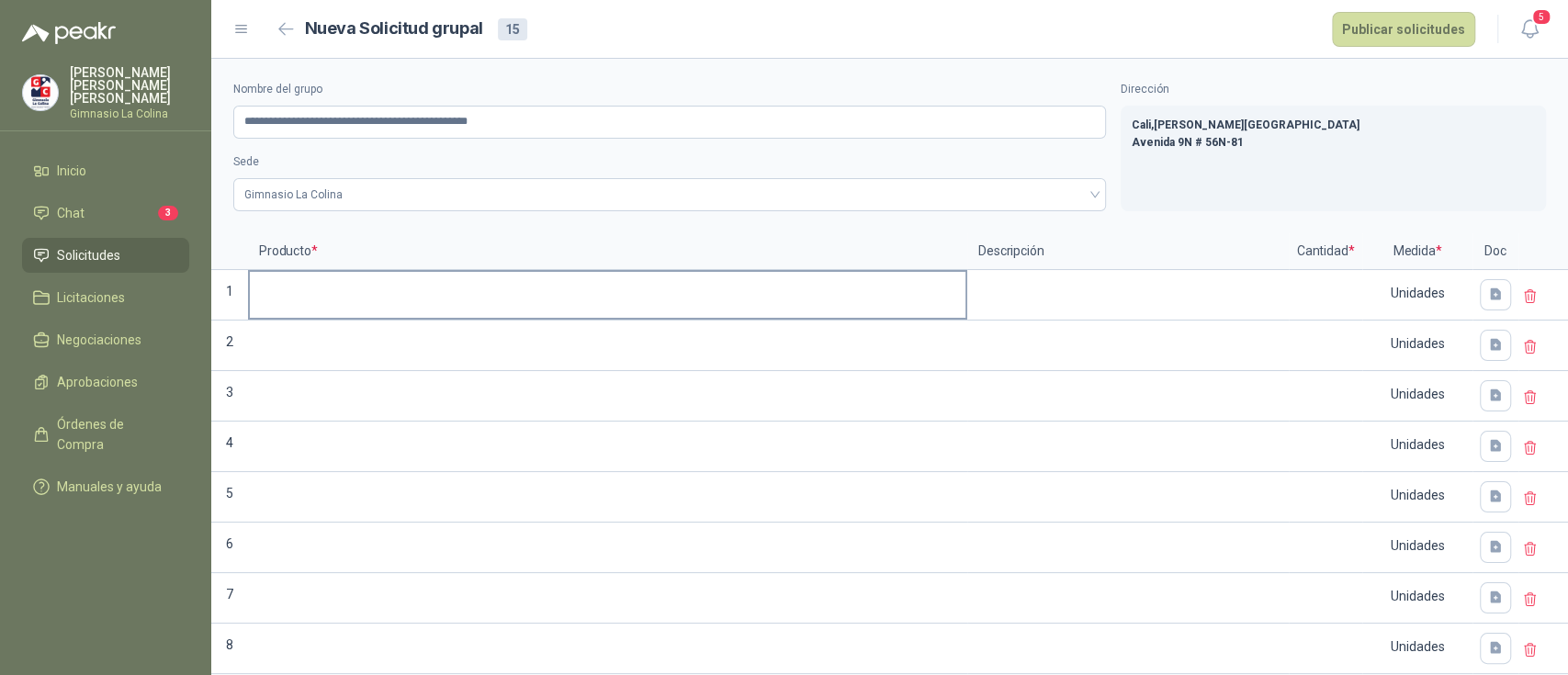
click at [317, 300] on input at bounding box center [607, 290] width 716 height 36
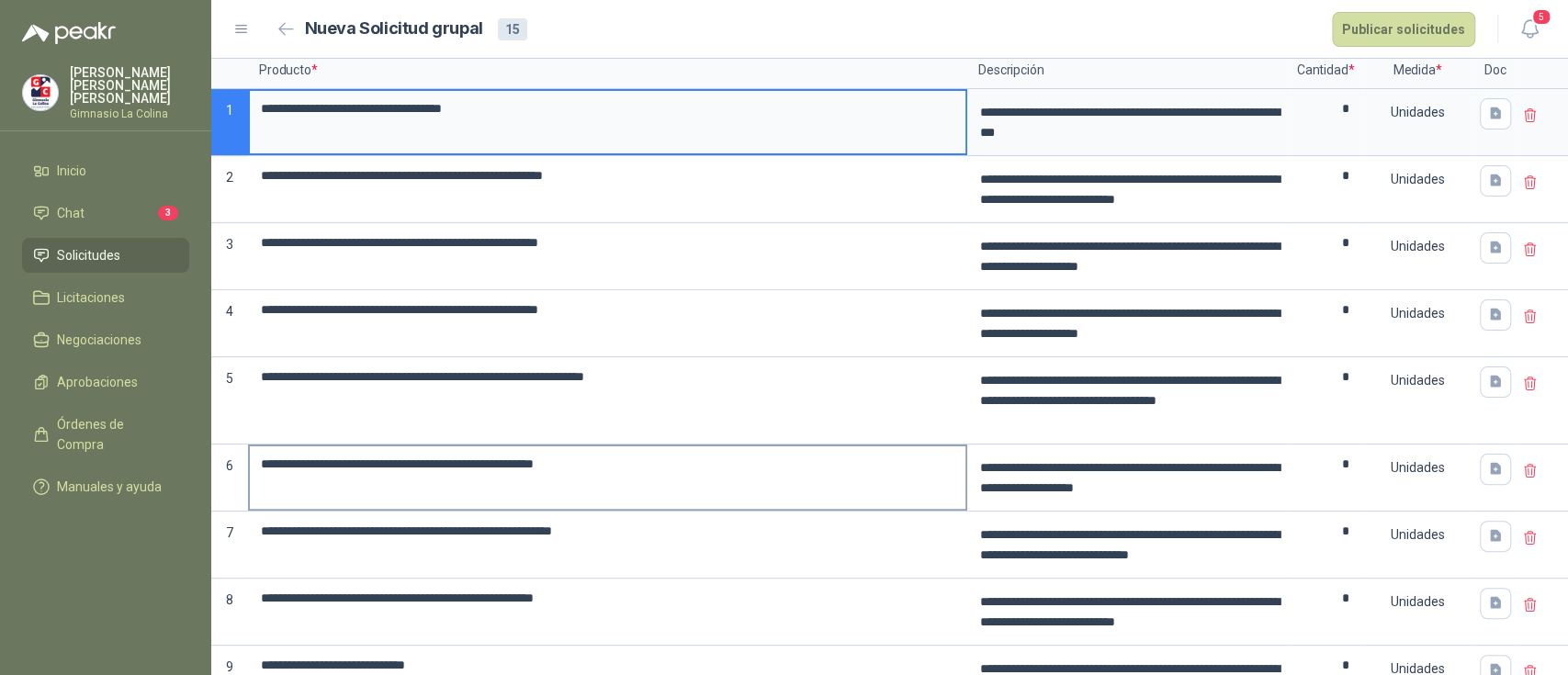
scroll to position [142, 0]
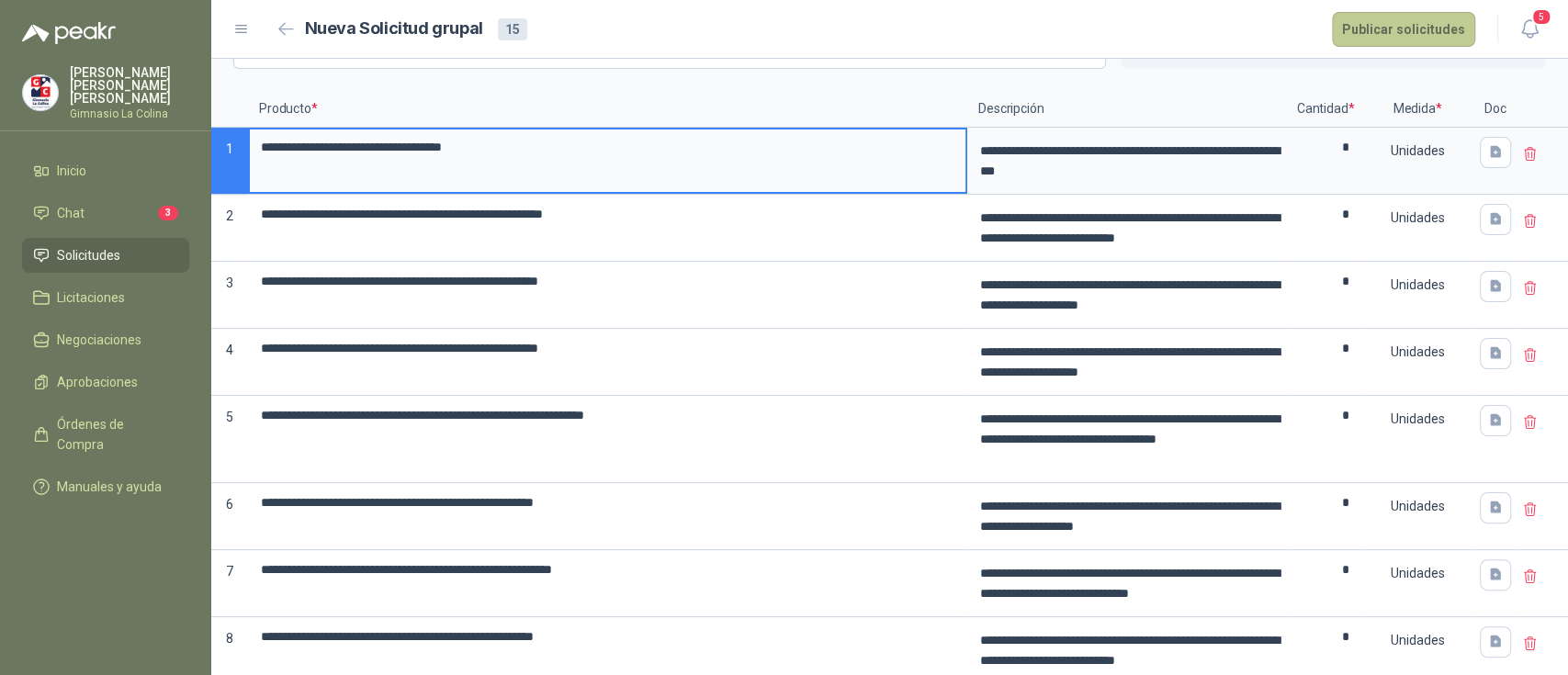
click at [1403, 32] on button "Publicar solicitudes" at bounding box center [1403, 29] width 143 height 35
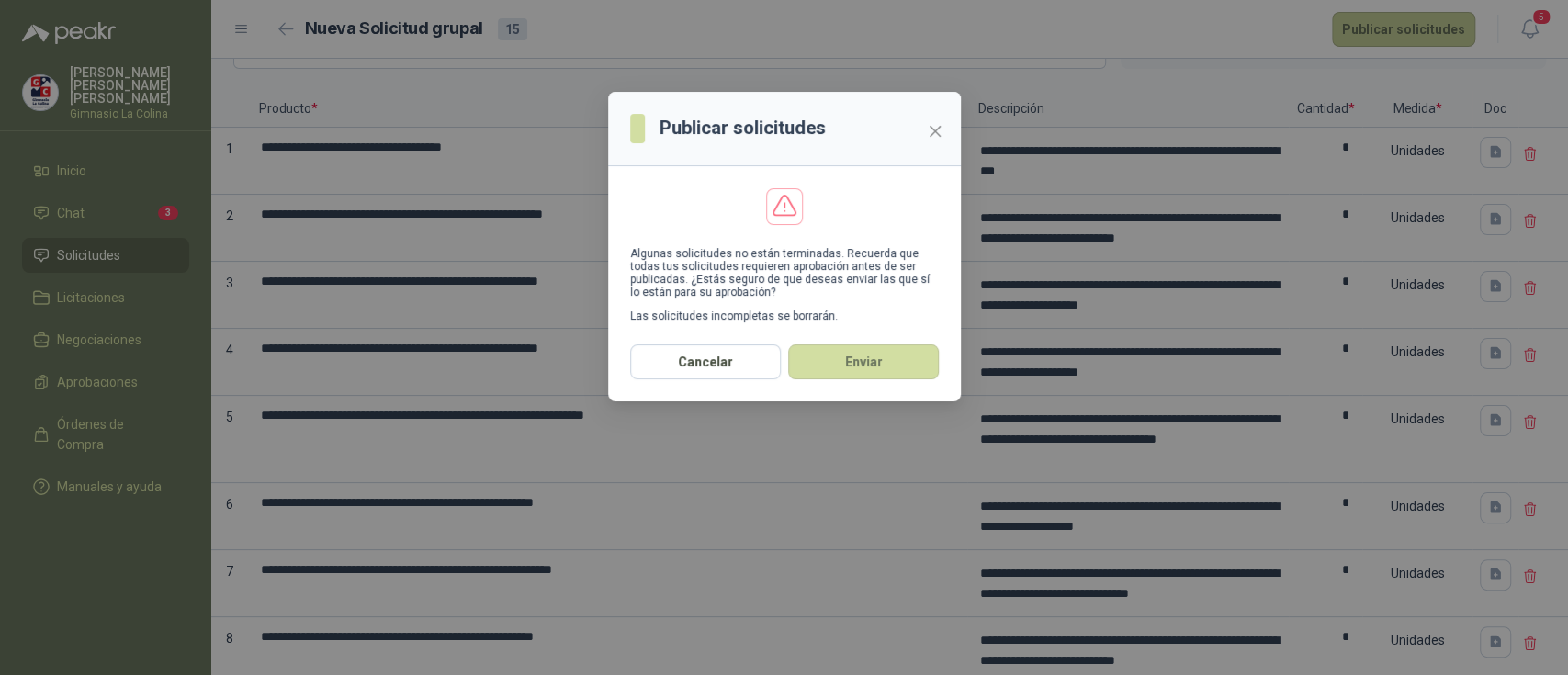
scroll to position [631, 0]
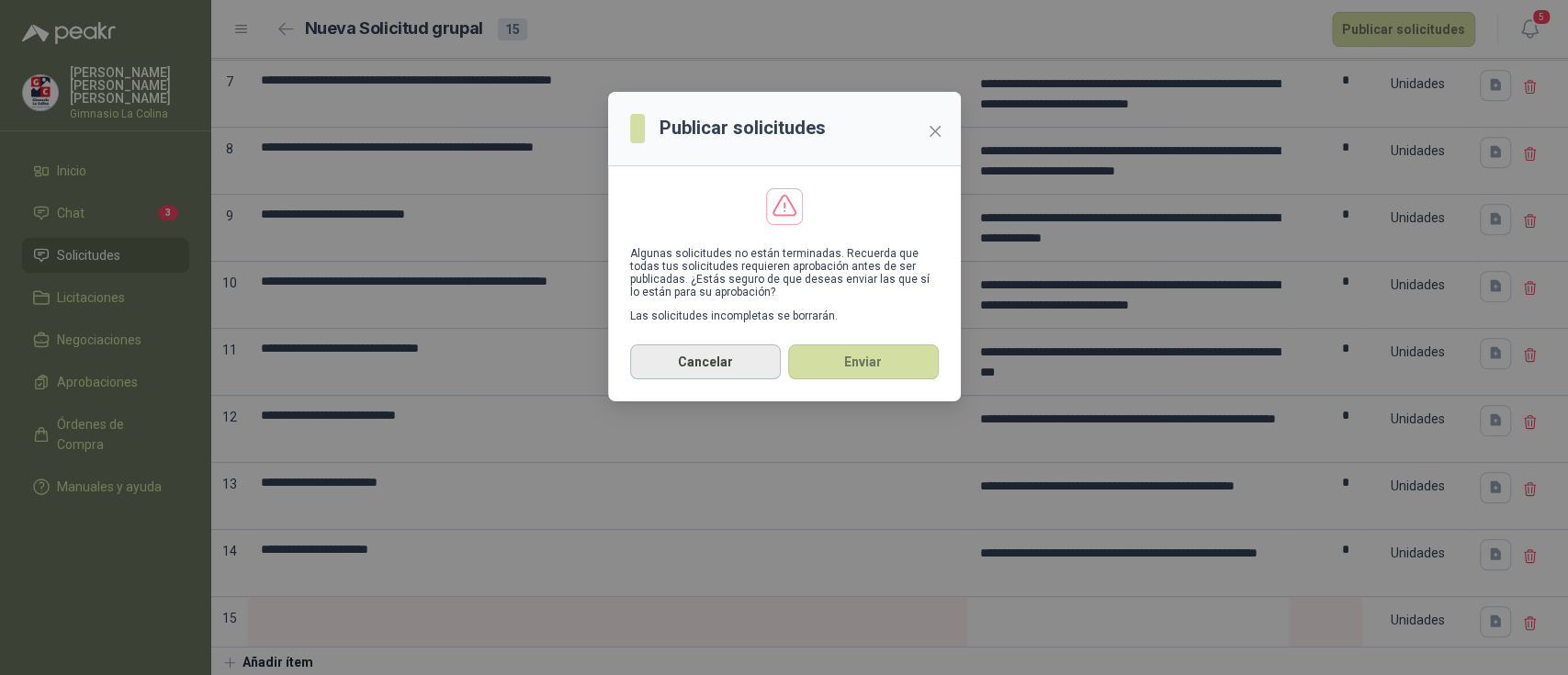
click at [712, 355] on button "Cancelar" at bounding box center [706, 362] width 151 height 35
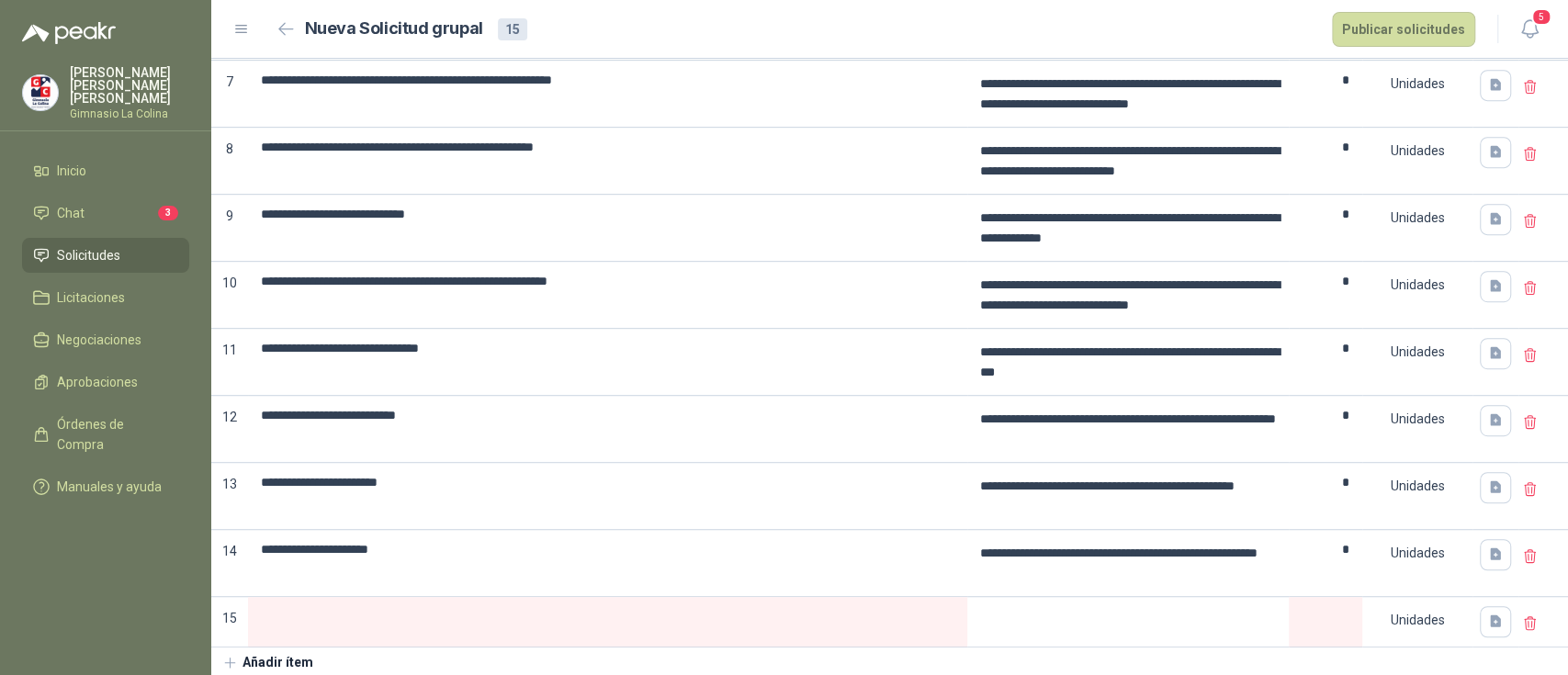
click at [1522, 619] on icon at bounding box center [1529, 623] width 16 height 16
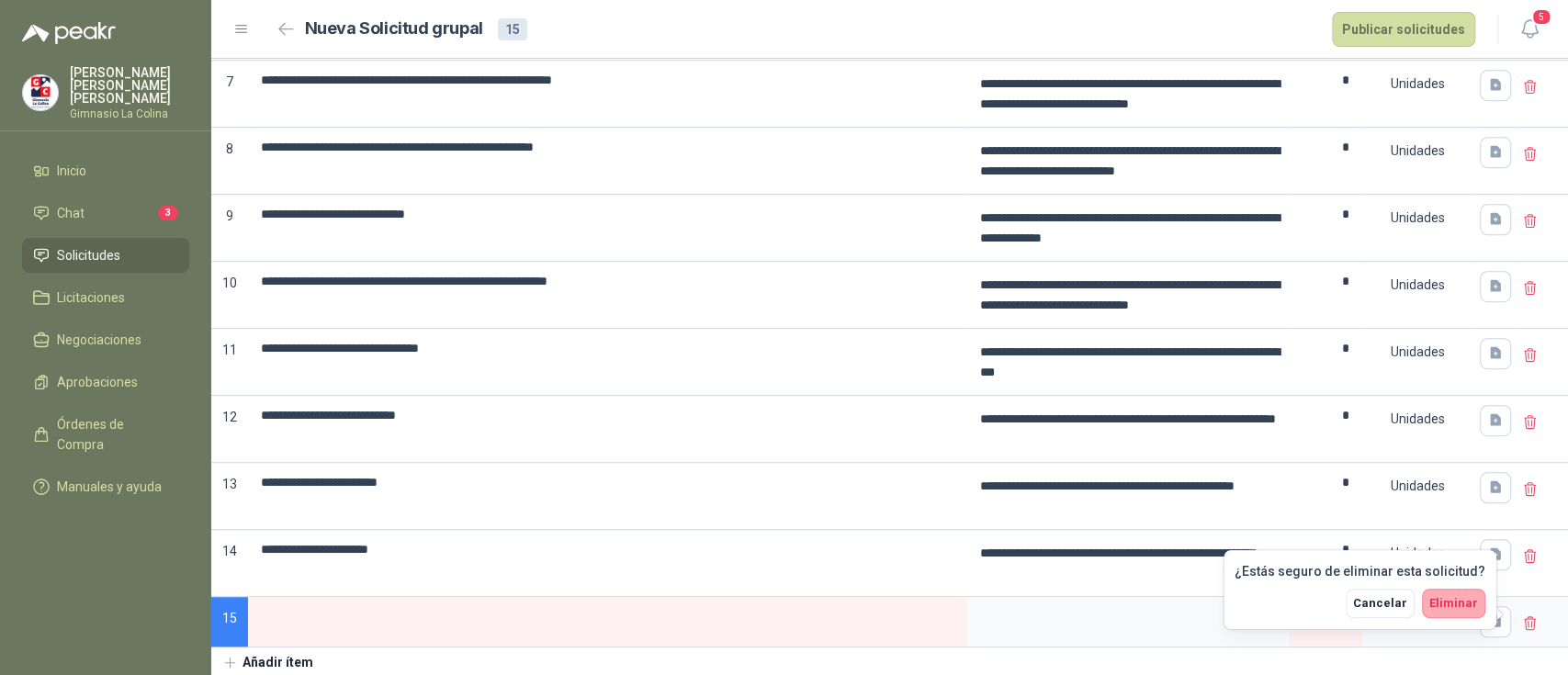
click at [1456, 607] on span "Eliminar" at bounding box center [1453, 602] width 48 height 14
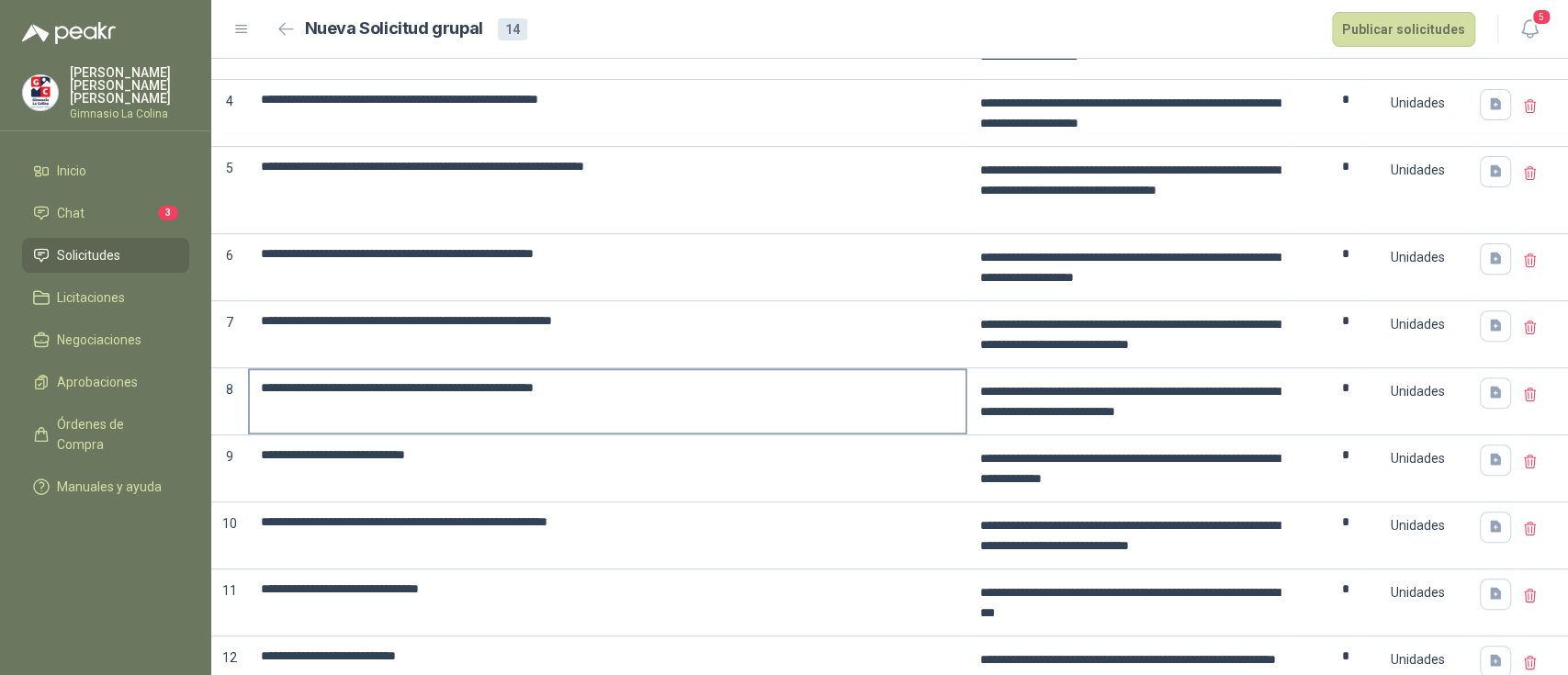
scroll to position [0, 0]
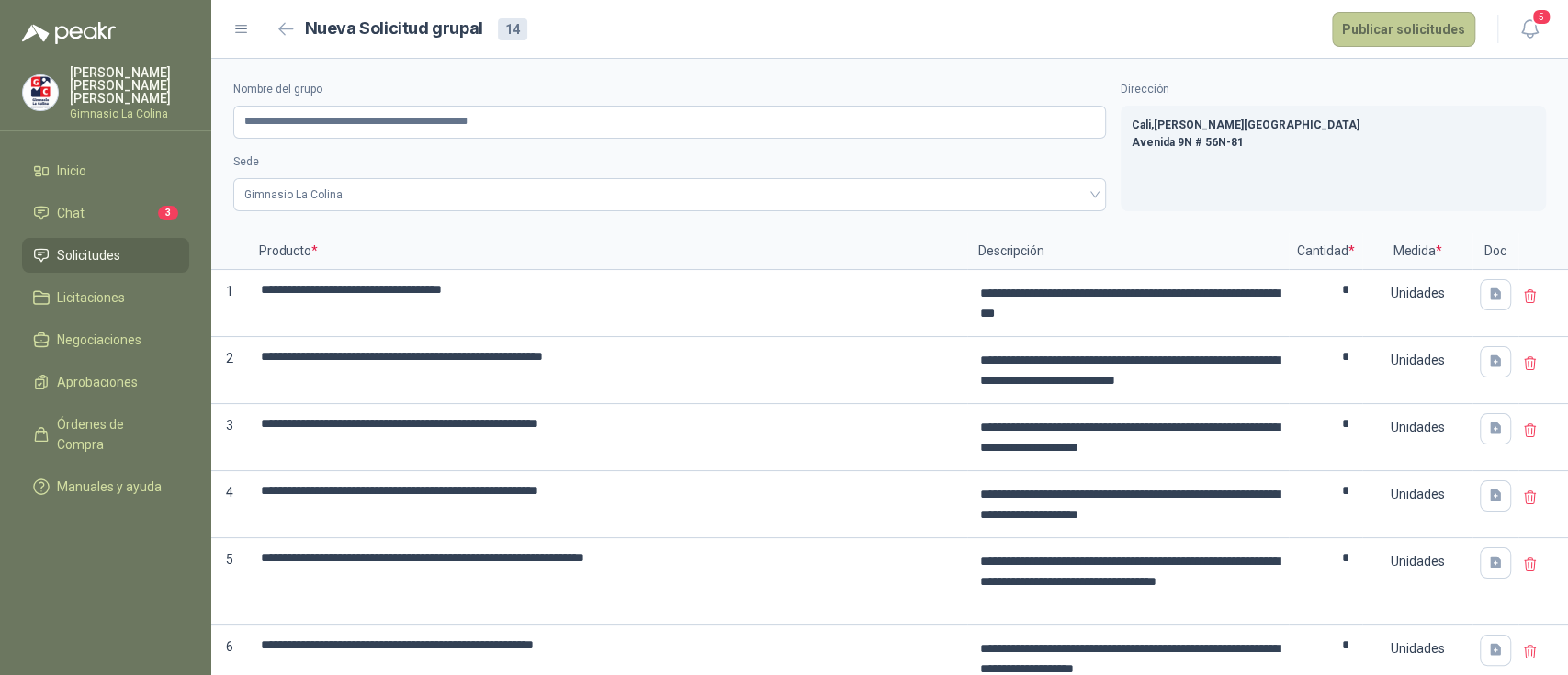
click at [1433, 26] on button "Publicar solicitudes" at bounding box center [1403, 29] width 143 height 35
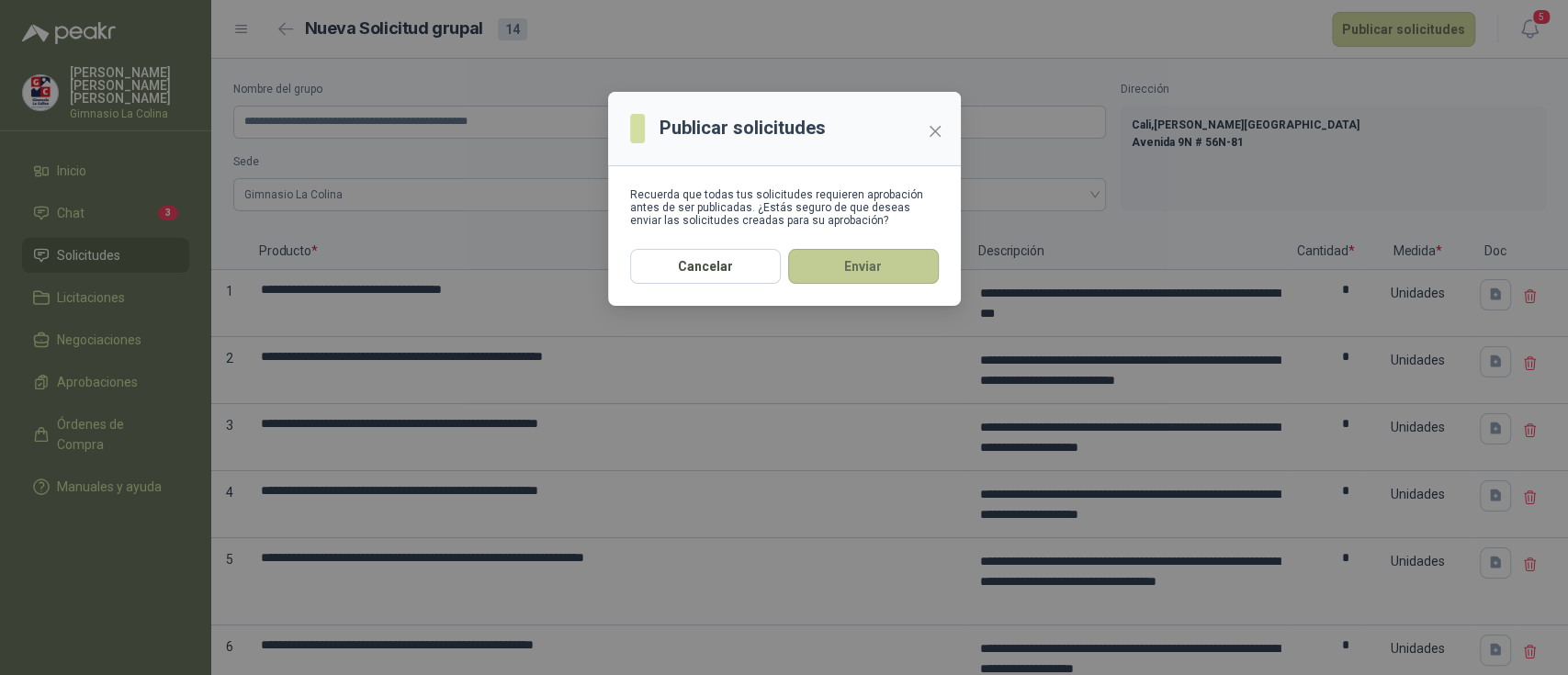
click at [819, 262] on button "Enviar" at bounding box center [864, 266] width 151 height 35
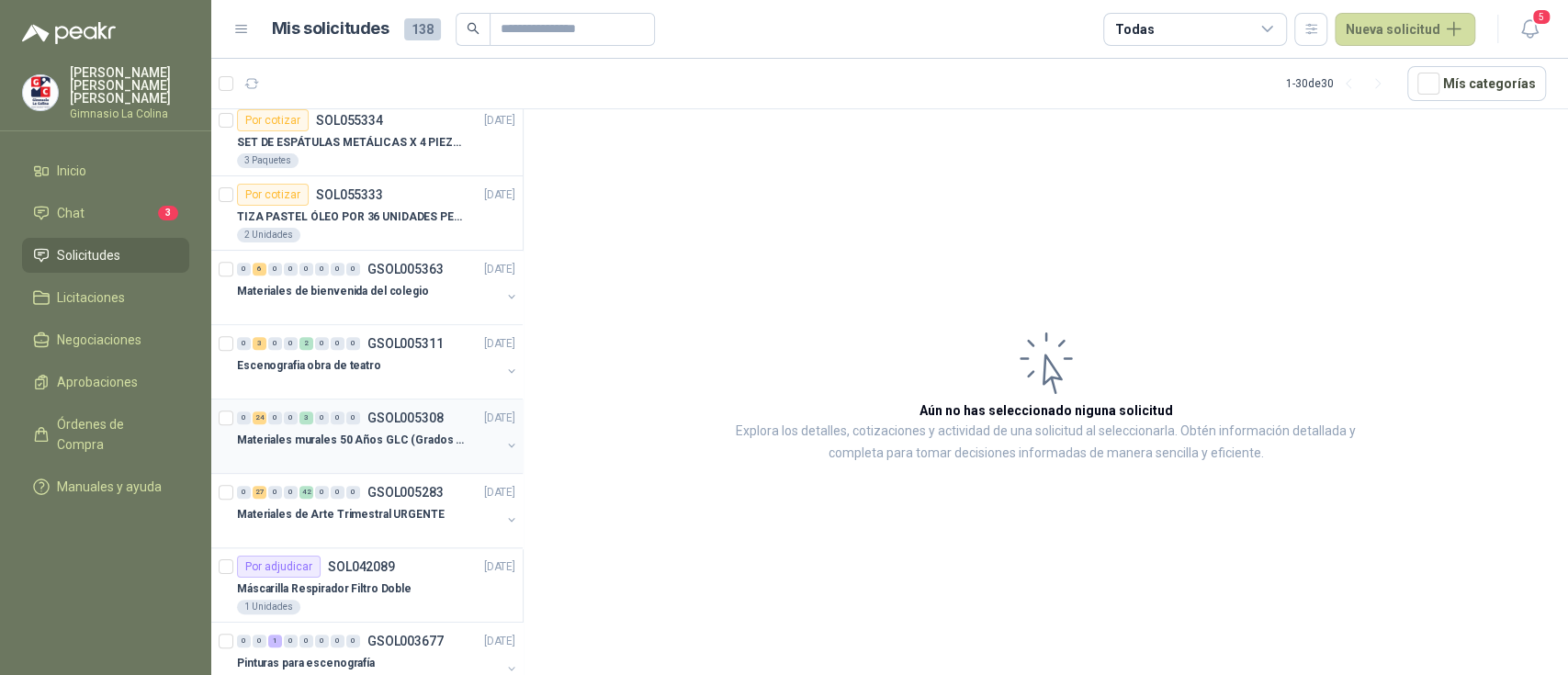
scroll to position [968, 0]
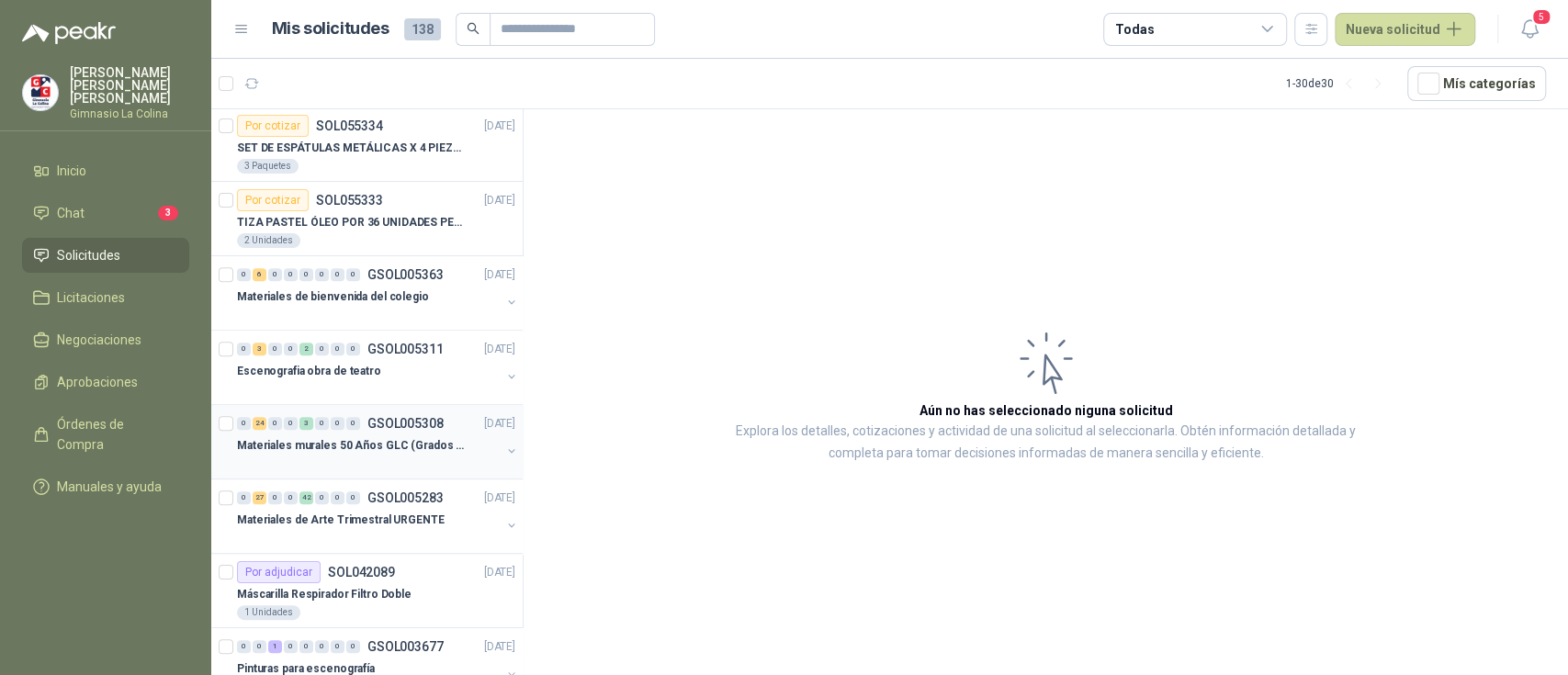
click at [360, 446] on p "Materiales murales 50 Años GLC (Grados 10 y 11)" at bounding box center [352, 445] width 229 height 17
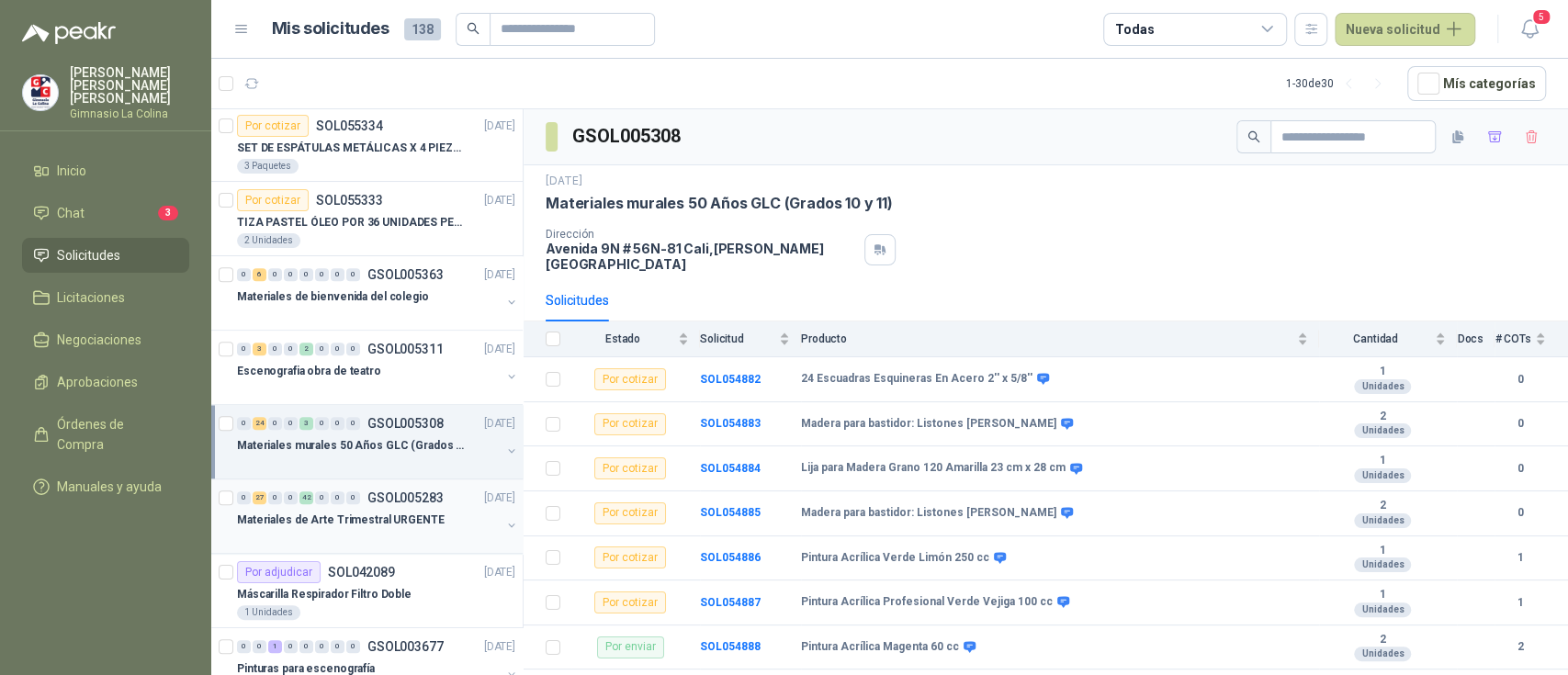
click at [361, 496] on div "0 27 0 0 42 0 0 0 GSOL005283" at bounding box center [340, 497] width 206 height 13
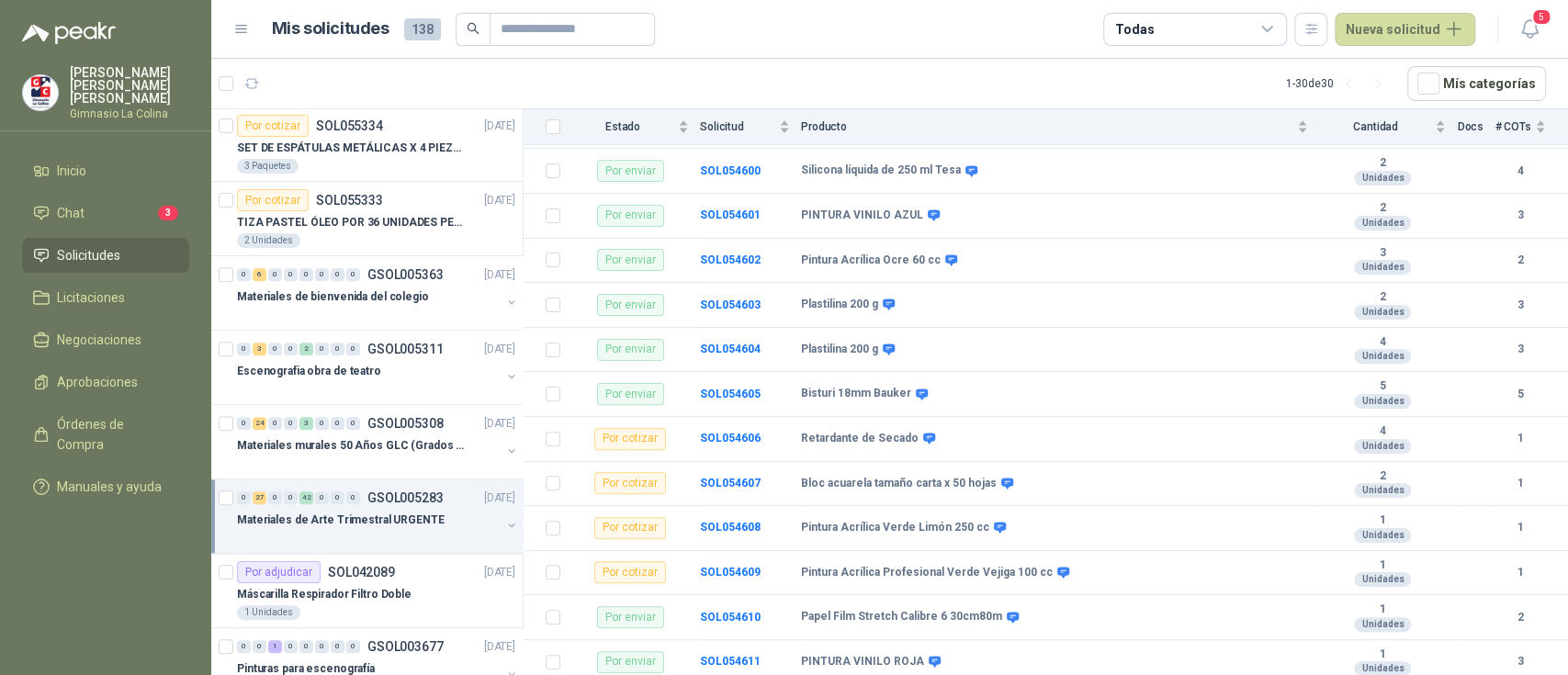
scroll to position [241, 0]
